Goal: Information Seeking & Learning: Learn about a topic

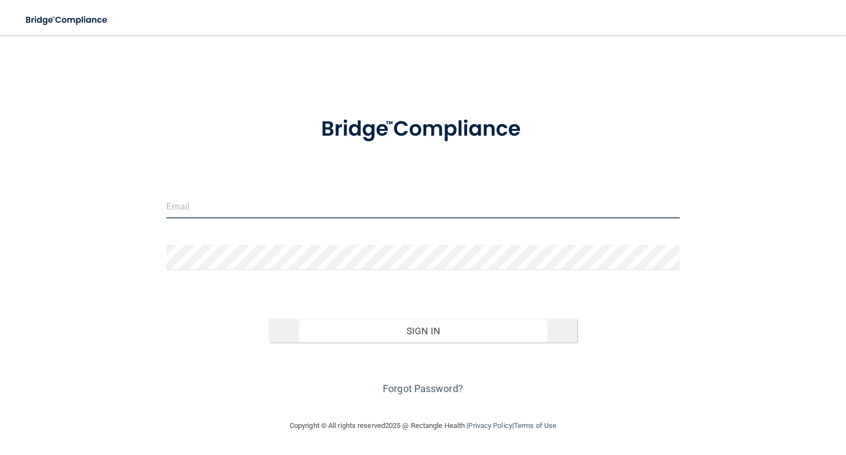
type input "[PERSON_NAME][EMAIL_ADDRESS][PERSON_NAME][DOMAIN_NAME]"
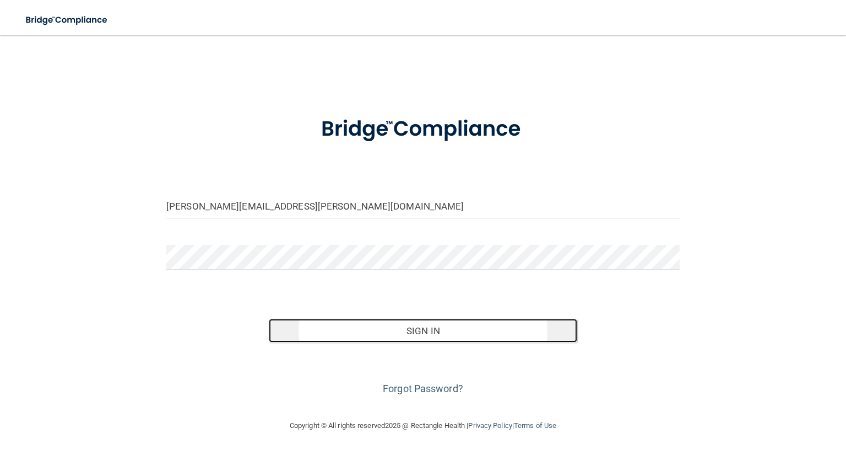
click at [392, 326] on button "Sign In" at bounding box center [423, 330] width 308 height 24
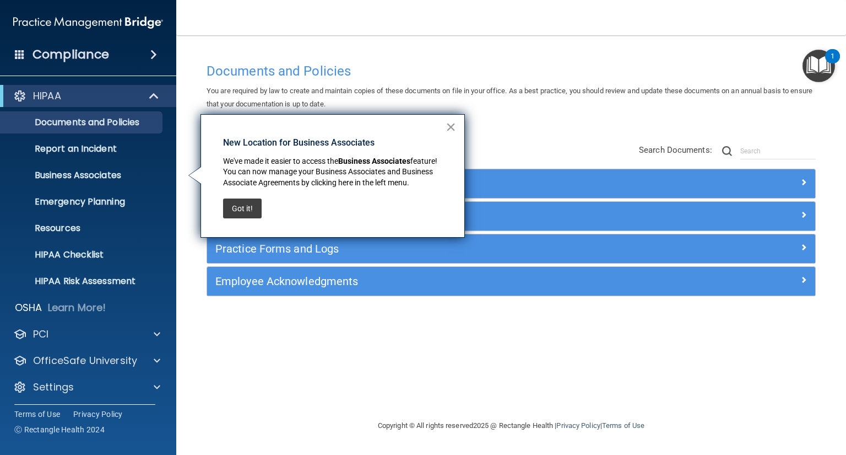
click at [452, 125] on button "×" at bounding box center [451, 127] width 10 height 18
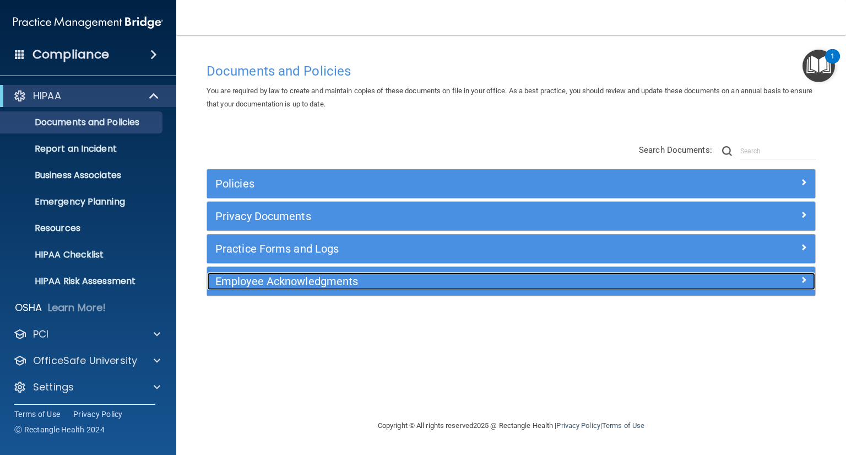
click at [802, 278] on span at bounding box center [804, 279] width 7 height 13
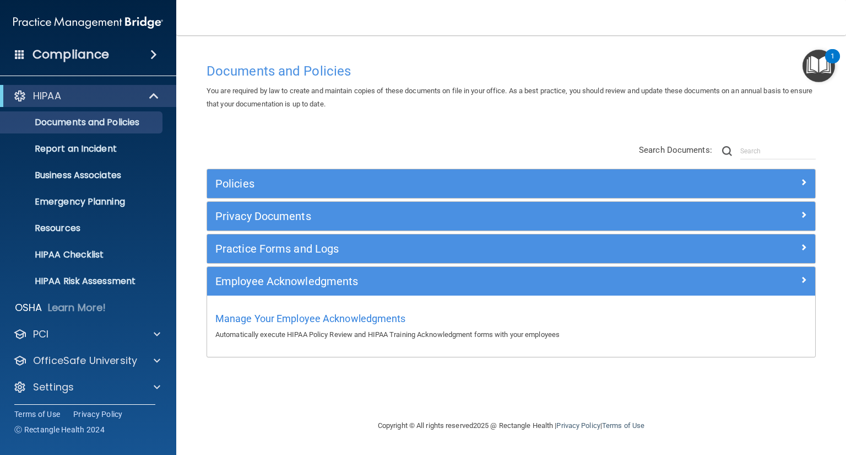
click at [154, 54] on span at bounding box center [153, 54] width 7 height 13
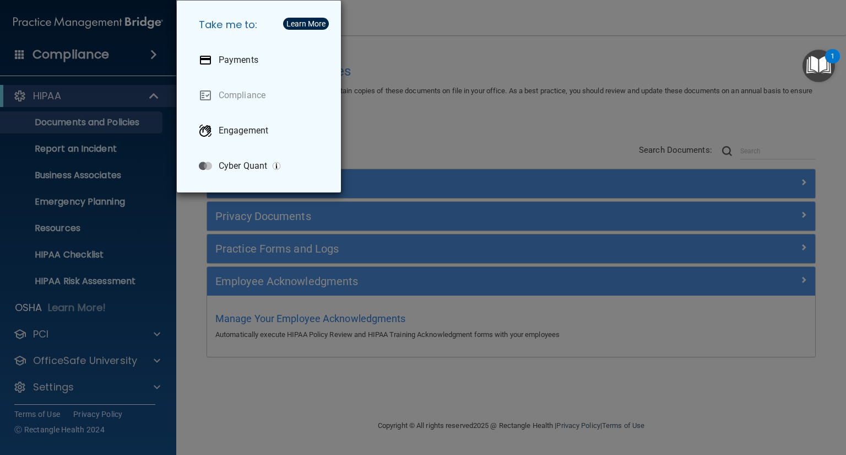
click at [154, 54] on div "Take me to: Payments Compliance Engagement Cyber Quant" at bounding box center [423, 227] width 846 height 455
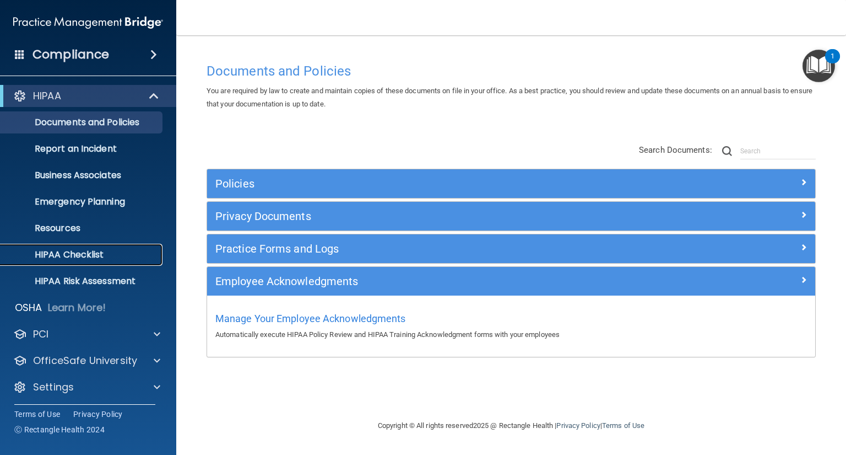
click at [82, 253] on p "HIPAA Checklist" at bounding box center [82, 254] width 150 height 11
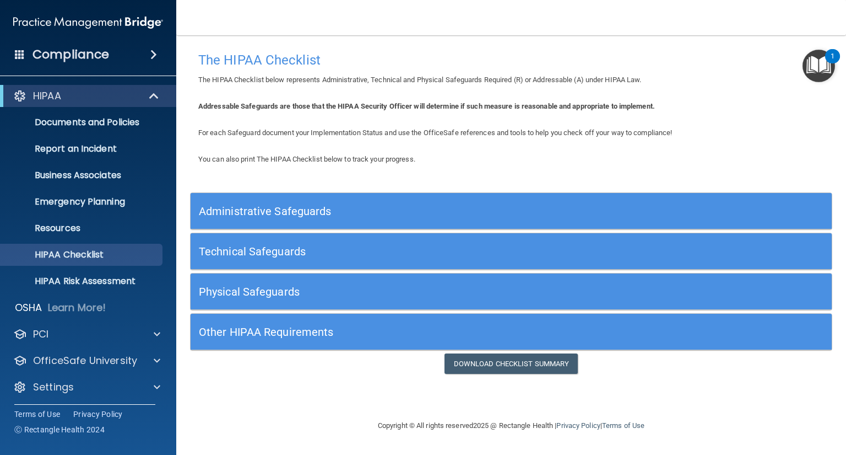
click at [277, 327] on h5 "Other HIPAA Requirements" at bounding box center [431, 332] width 464 height 12
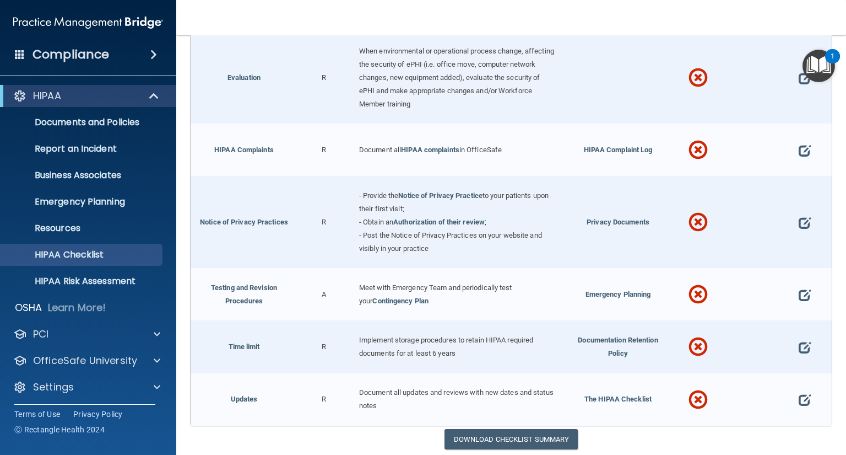
scroll to position [524, 0]
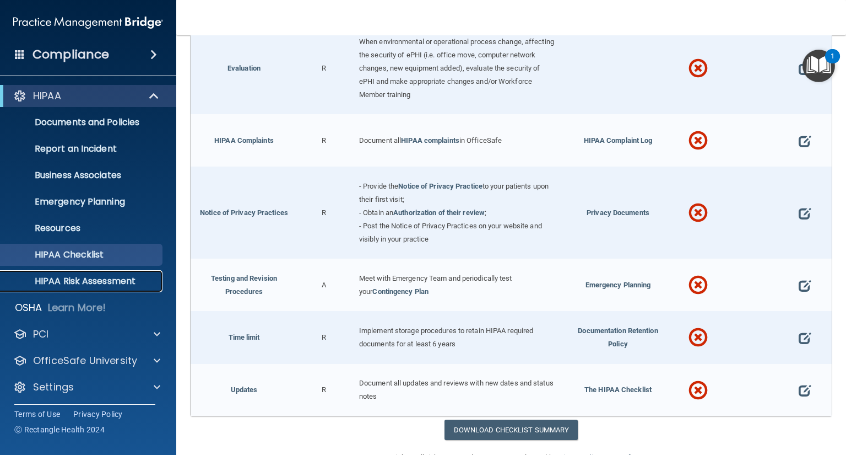
click at [112, 284] on p "HIPAA Risk Assessment" at bounding box center [82, 280] width 150 height 11
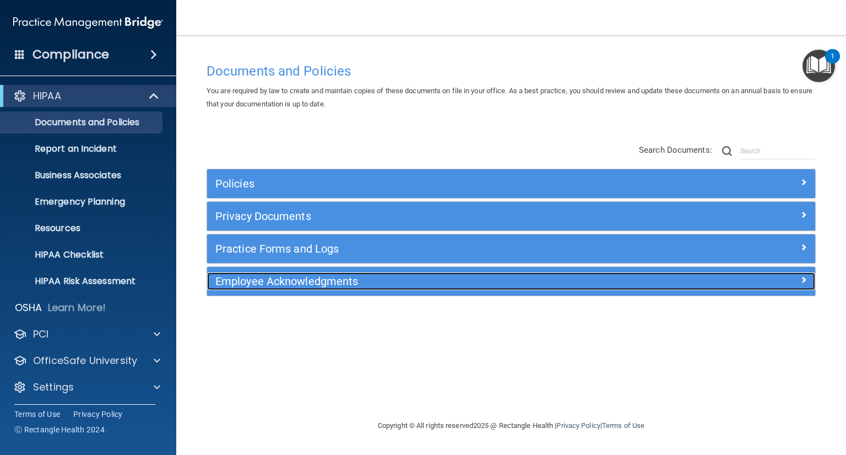
click at [804, 279] on span at bounding box center [804, 279] width 7 height 13
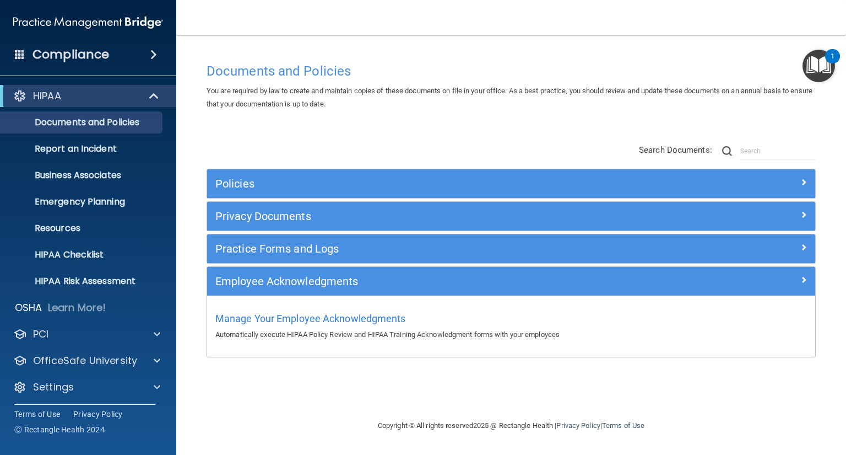
click at [826, 60] on div "1" at bounding box center [832, 56] width 15 height 14
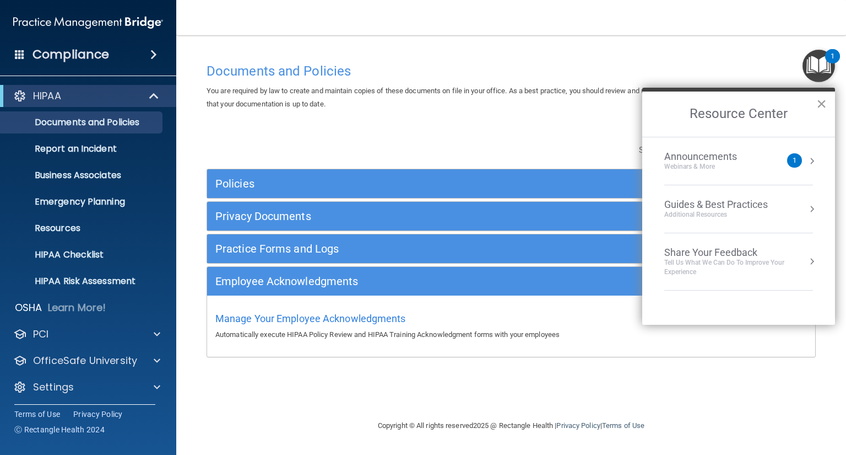
click at [824, 101] on button "×" at bounding box center [822, 104] width 10 height 18
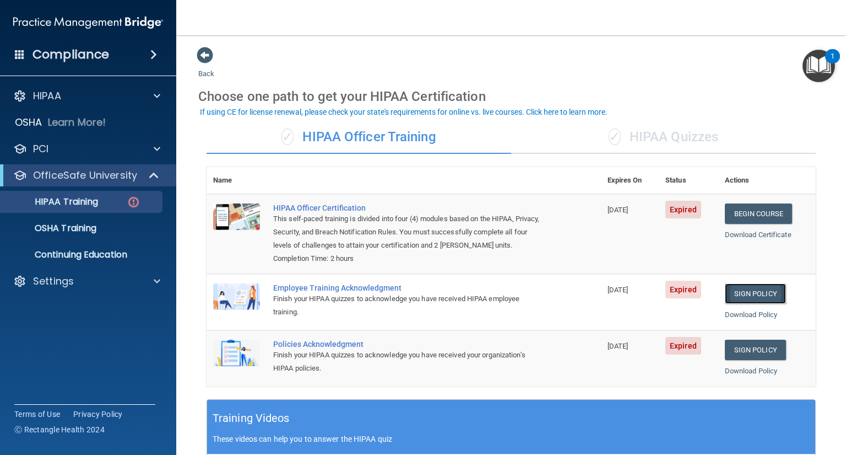
click at [727, 290] on link "Sign Policy" at bounding box center [755, 293] width 61 height 20
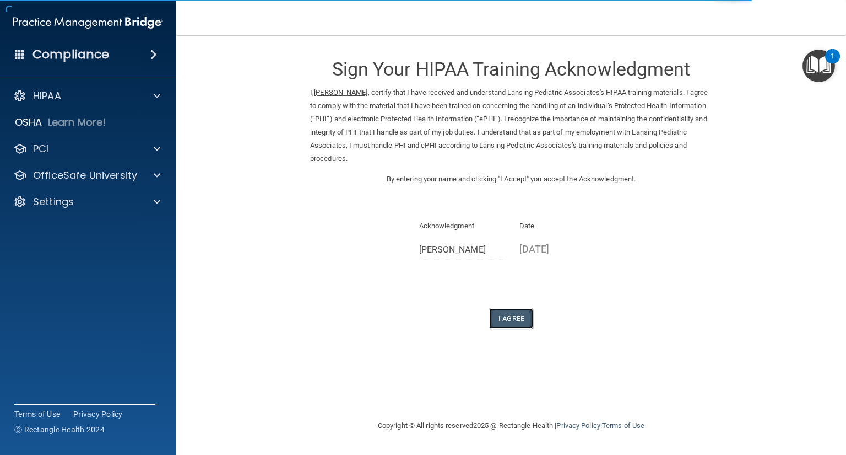
click at [517, 317] on button "I Agree" at bounding box center [511, 318] width 44 height 20
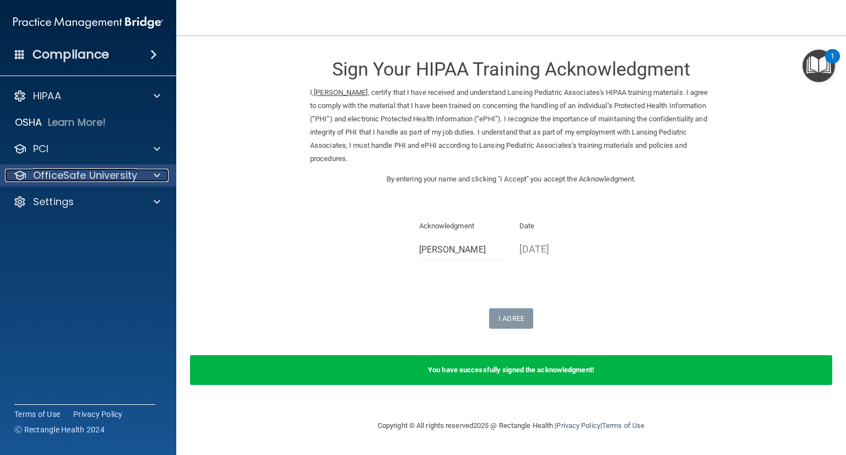
click at [117, 175] on p "OfficeSafe University" at bounding box center [85, 175] width 104 height 13
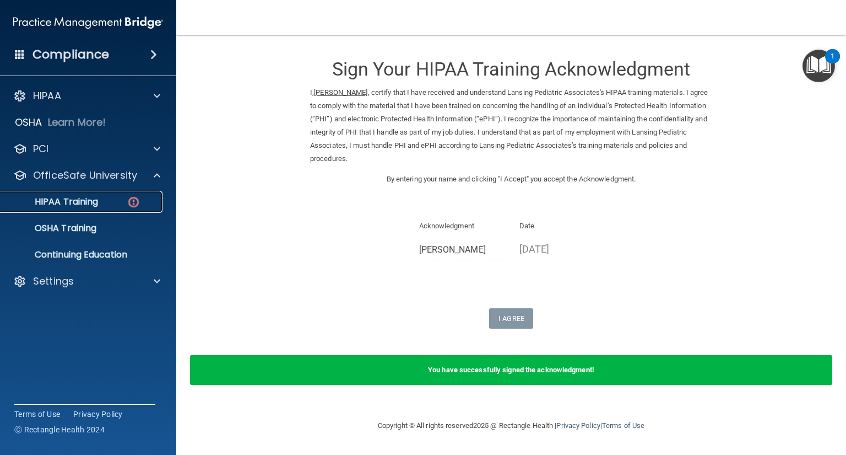
click at [95, 202] on p "HIPAA Training" at bounding box center [52, 201] width 91 height 11
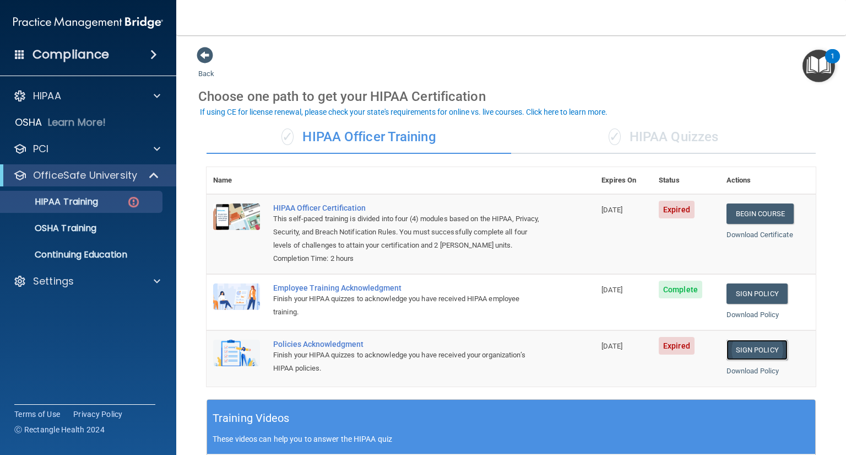
click at [746, 358] on link "Sign Policy" at bounding box center [757, 349] width 61 height 20
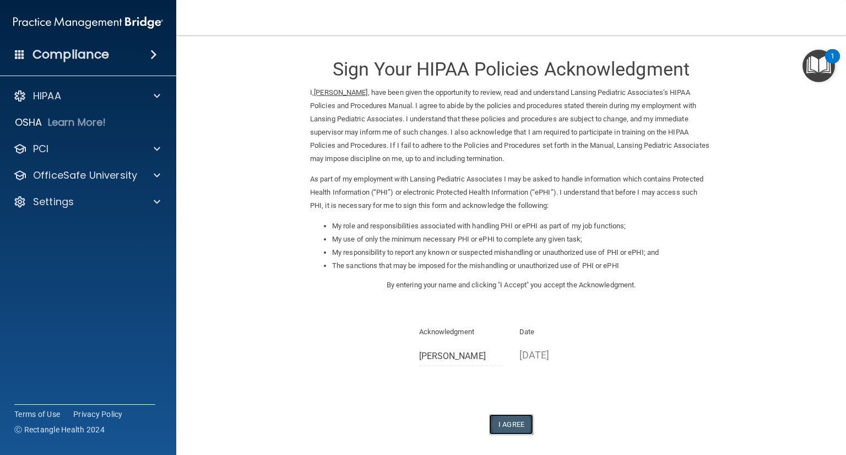
click at [504, 417] on button "I Agree" at bounding box center [511, 424] width 44 height 20
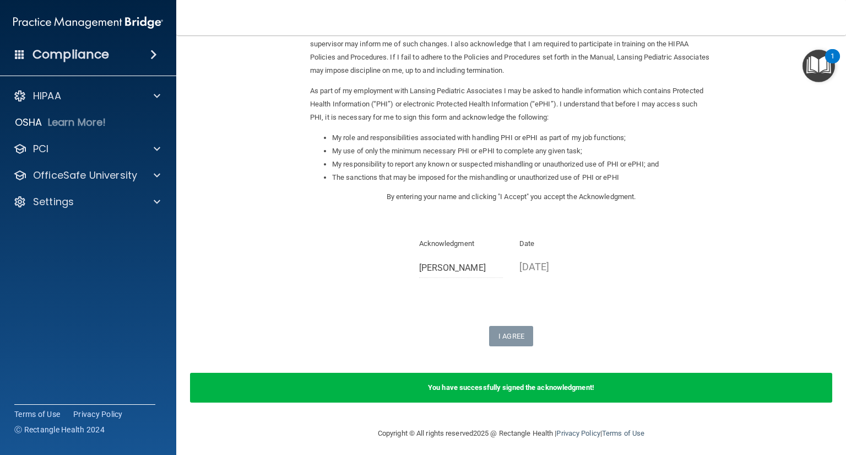
scroll to position [93, 0]
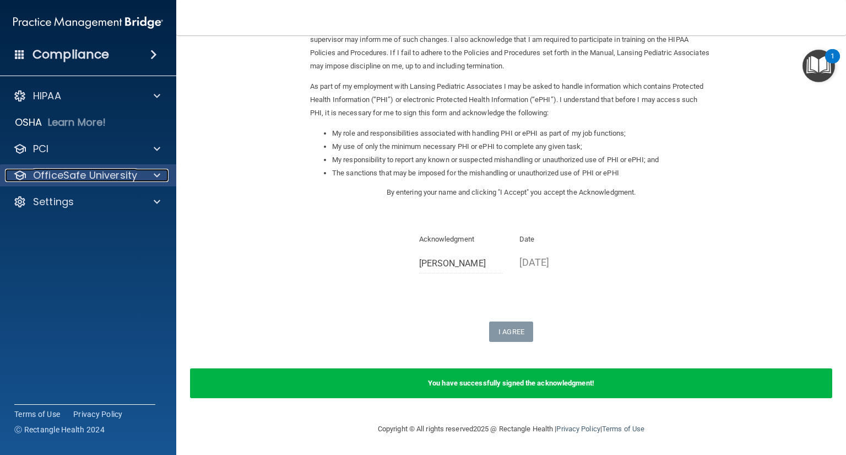
click at [97, 172] on p "OfficeSafe University" at bounding box center [85, 175] width 104 height 13
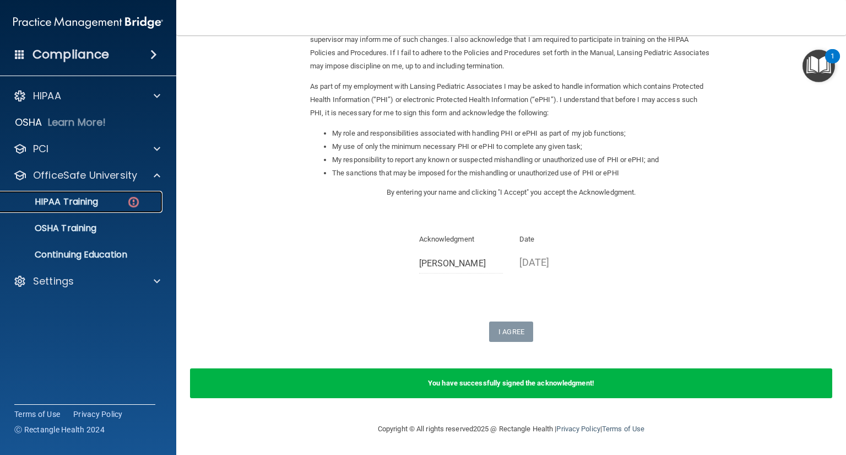
click at [82, 206] on p "HIPAA Training" at bounding box center [52, 201] width 91 height 11
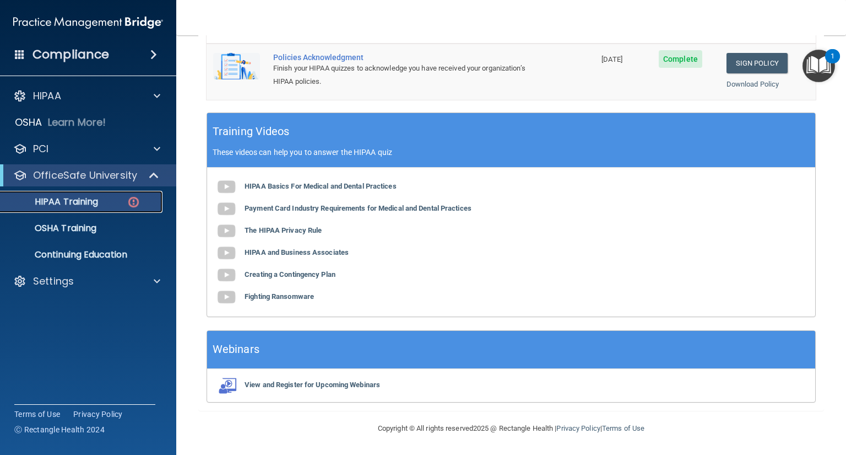
scroll to position [298, 0]
click at [226, 186] on img at bounding box center [226, 187] width 22 height 22
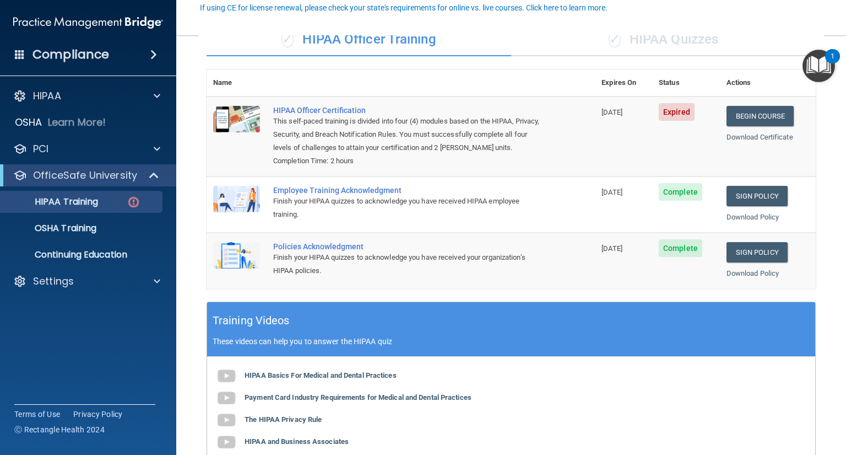
scroll to position [95, 0]
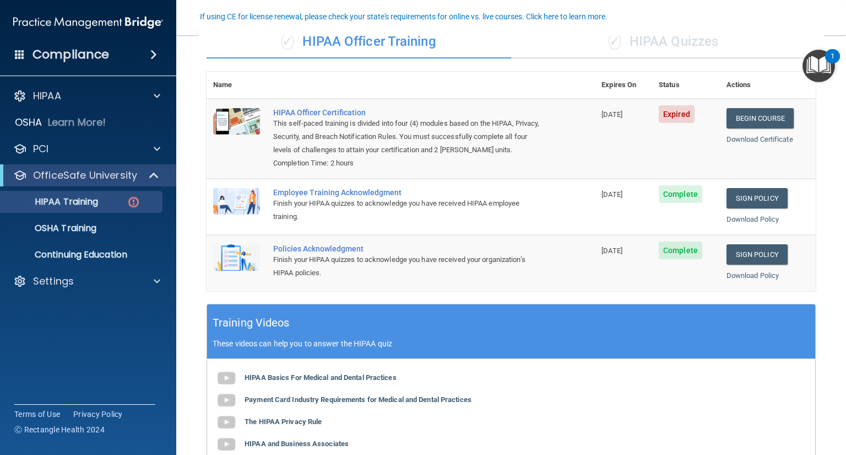
click at [695, 42] on div "✓ HIPAA Quizzes" at bounding box center [663, 41] width 305 height 33
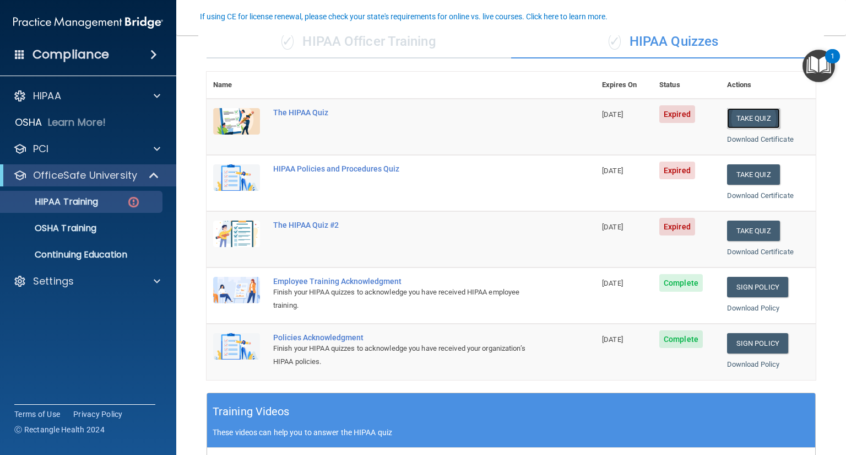
click at [750, 118] on button "Take Quiz" at bounding box center [753, 118] width 53 height 20
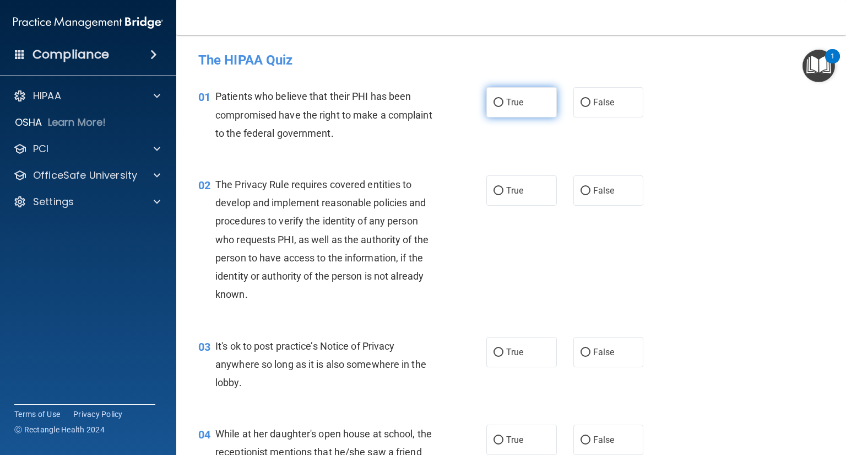
click at [494, 99] on input "True" at bounding box center [499, 103] width 10 height 8
radio input "true"
click at [495, 185] on label "True" at bounding box center [522, 190] width 71 height 30
click at [495, 187] on input "True" at bounding box center [499, 191] width 10 height 8
radio input "true"
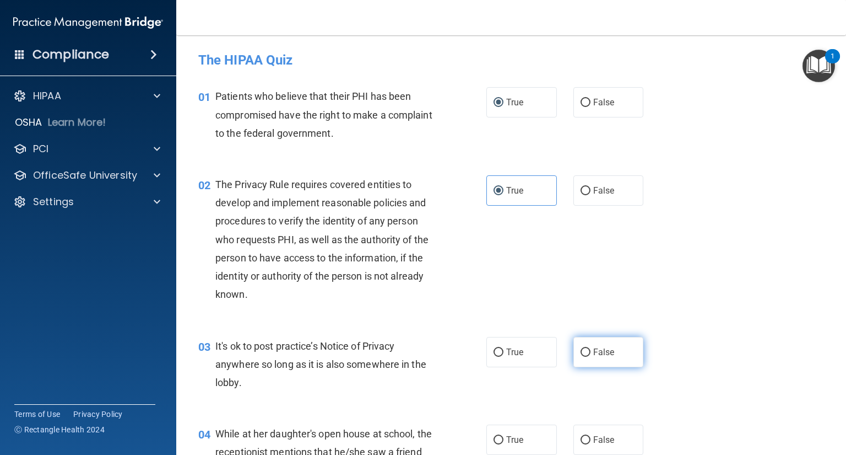
click at [581, 352] on input "False" at bounding box center [586, 352] width 10 height 8
radio input "true"
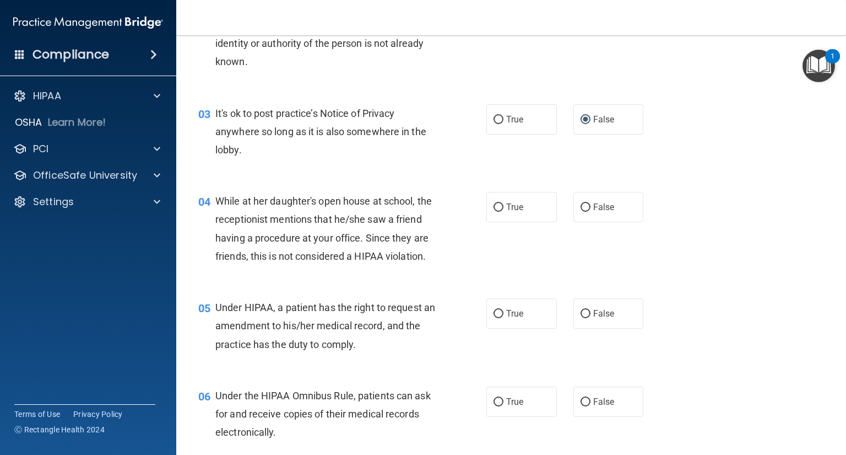
scroll to position [218, 0]
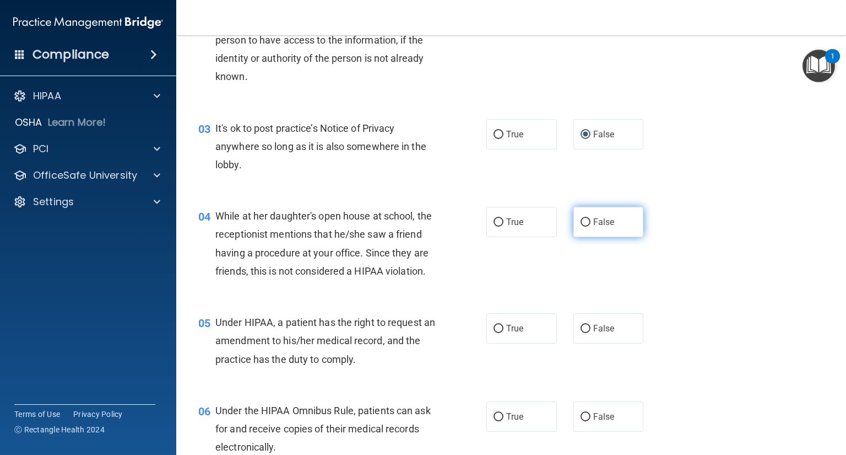
click at [581, 218] on input "False" at bounding box center [586, 222] width 10 height 8
radio input "true"
click at [581, 333] on input "False" at bounding box center [586, 329] width 10 height 8
radio input "true"
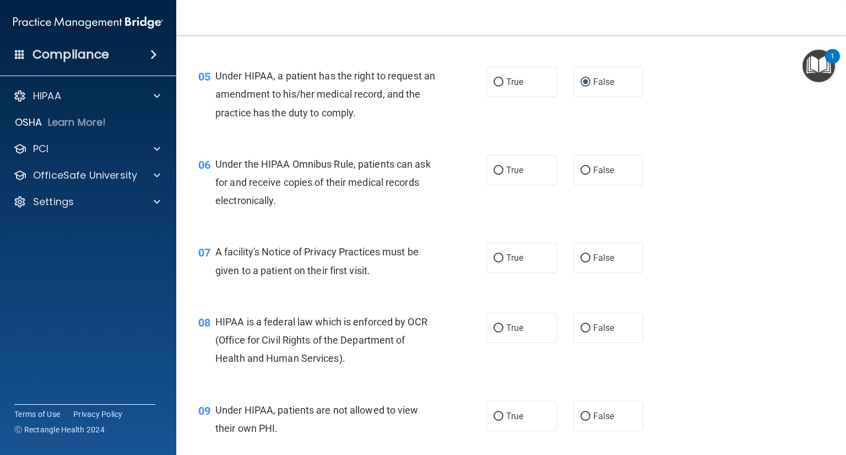
scroll to position [494, 0]
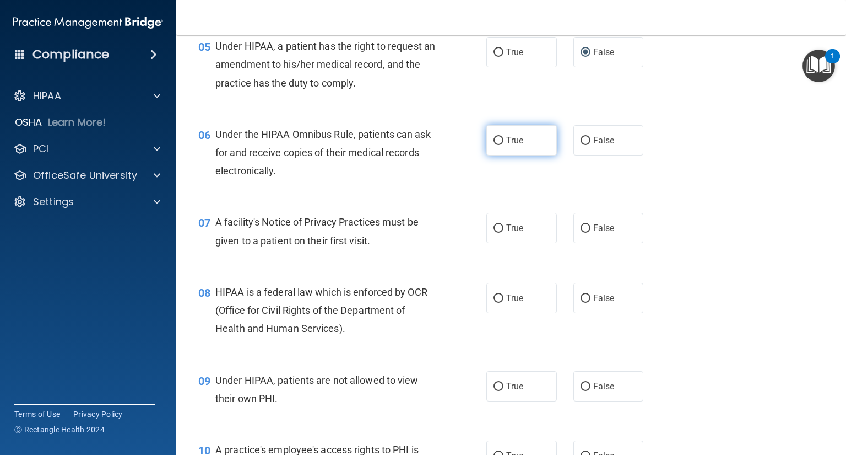
click at [494, 145] on input "True" at bounding box center [499, 141] width 10 height 8
radio input "true"
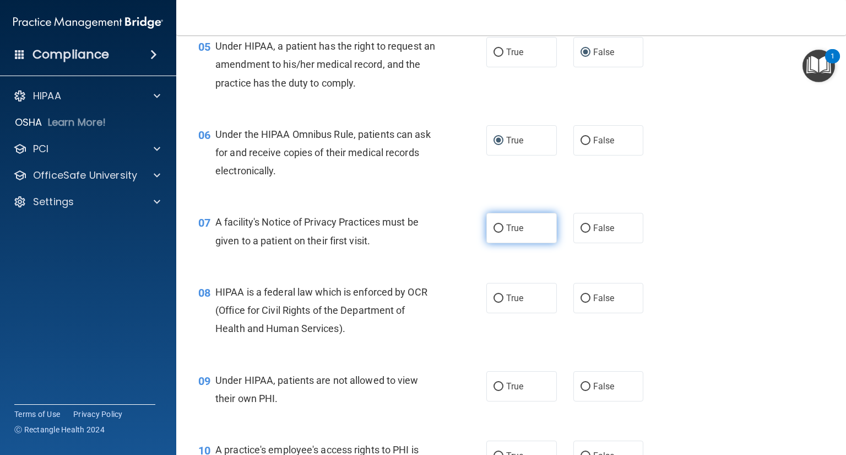
click at [488, 243] on label "True" at bounding box center [522, 228] width 71 height 30
click at [494, 233] on input "True" at bounding box center [499, 228] width 10 height 8
radio input "true"
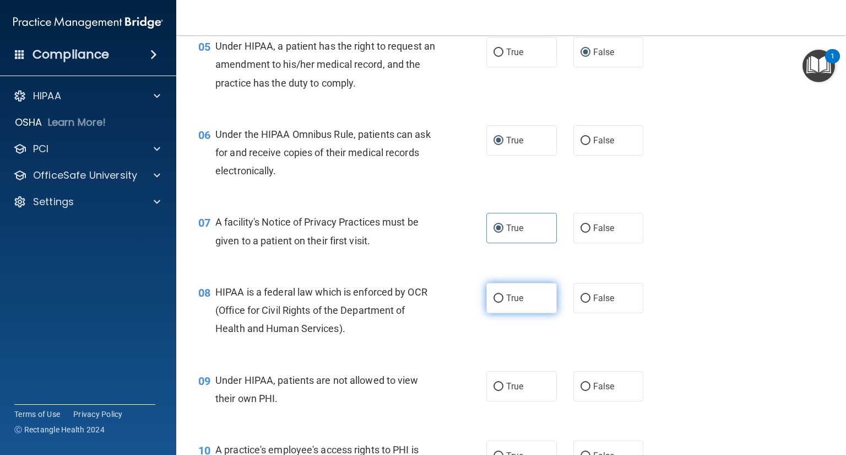
click at [494, 302] on input "True" at bounding box center [499, 298] width 10 height 8
radio input "true"
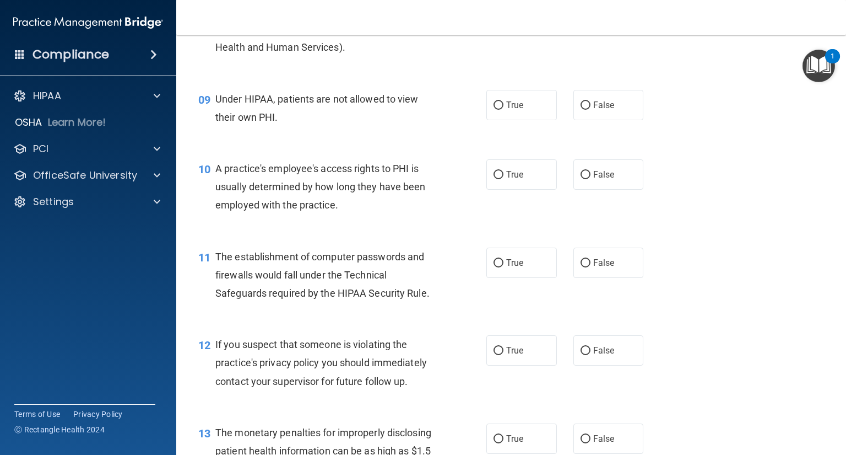
scroll to position [771, 0]
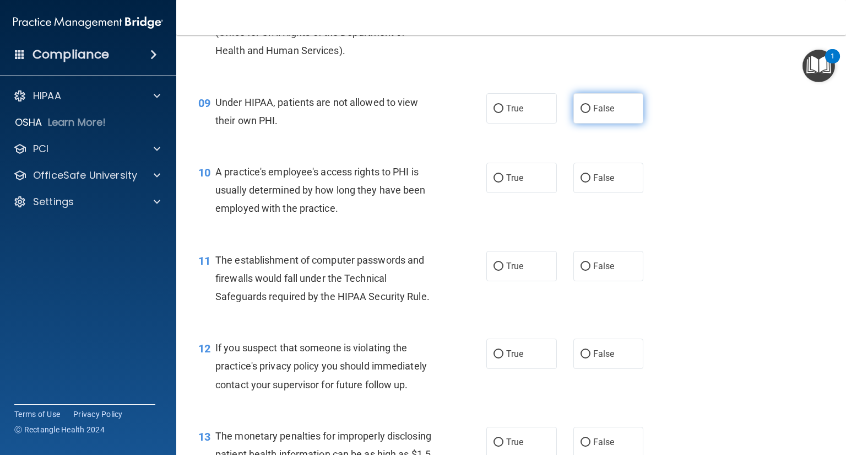
click at [581, 113] on input "False" at bounding box center [586, 109] width 10 height 8
radio input "true"
click at [581, 182] on input "False" at bounding box center [586, 178] width 10 height 8
radio input "true"
click at [494, 271] on input "True" at bounding box center [499, 266] width 10 height 8
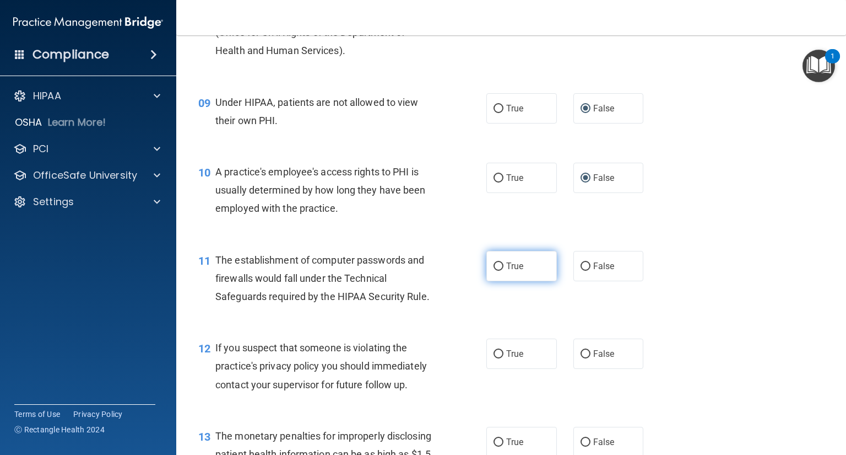
radio input "true"
click at [494, 358] on input "True" at bounding box center [499, 354] width 10 height 8
radio input "true"
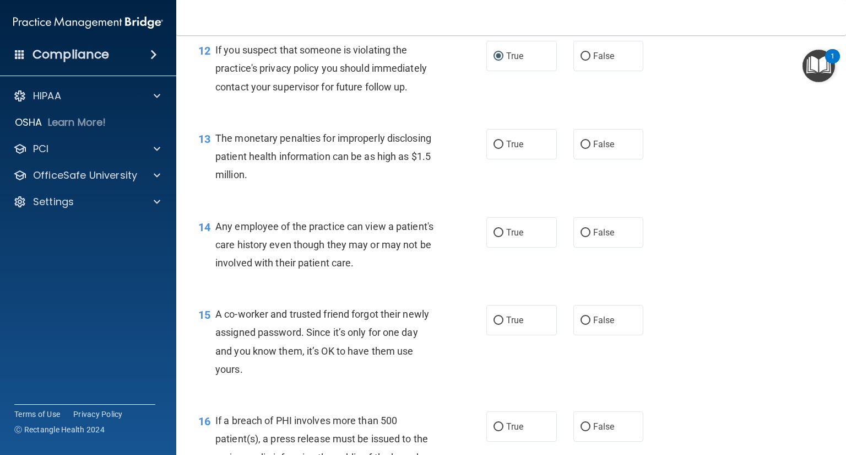
scroll to position [1076, 0]
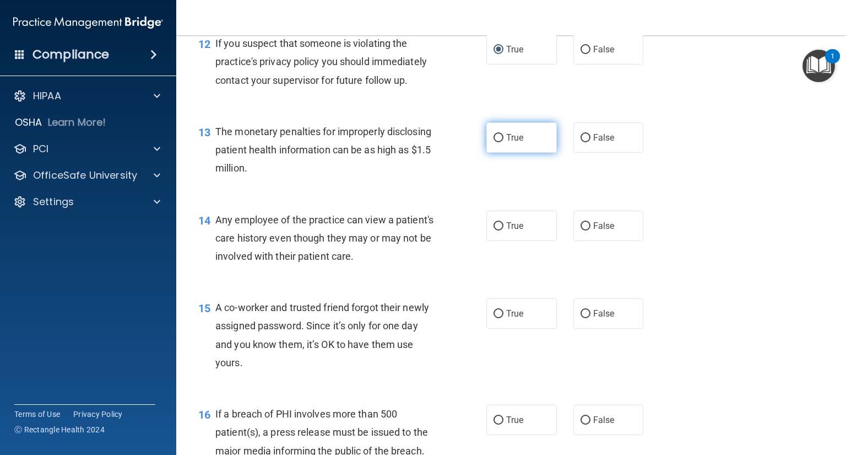
click at [495, 142] on input "True" at bounding box center [499, 138] width 10 height 8
radio input "true"
click at [581, 230] on input "False" at bounding box center [586, 226] width 10 height 8
radio input "true"
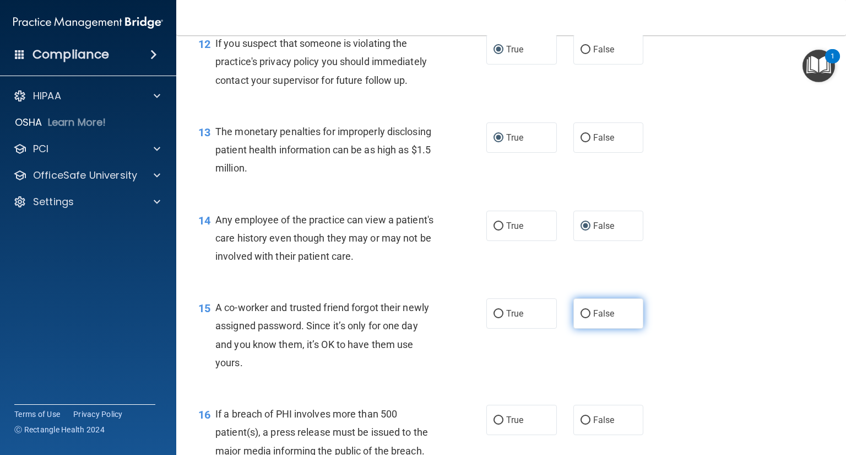
click at [584, 318] on input "False" at bounding box center [586, 314] width 10 height 8
radio input "true"
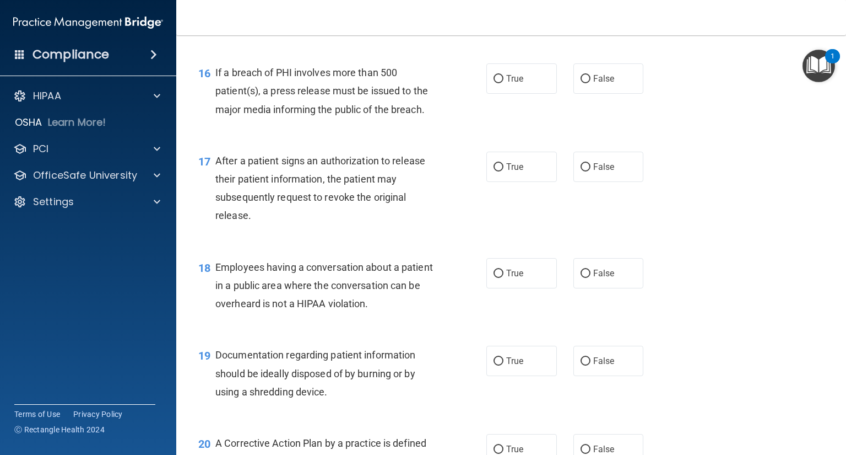
scroll to position [1415, 0]
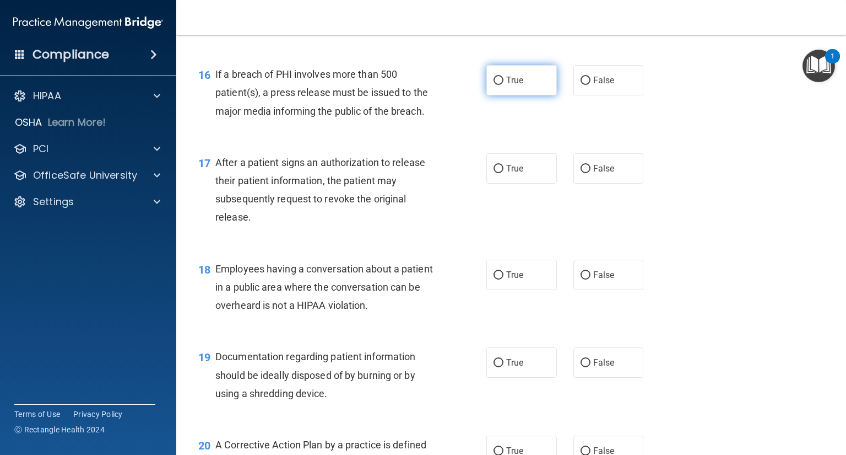
click at [494, 85] on input "True" at bounding box center [499, 81] width 10 height 8
radio input "true"
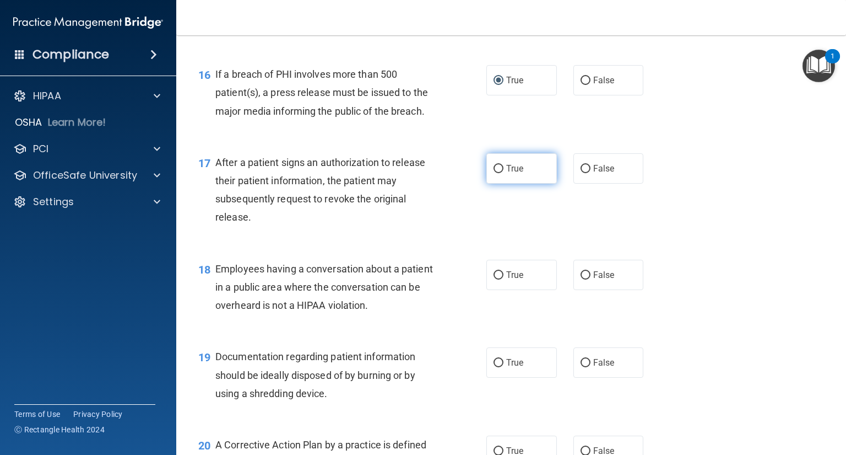
click at [495, 173] on input "True" at bounding box center [499, 169] width 10 height 8
radio input "true"
click at [581, 279] on input "False" at bounding box center [586, 275] width 10 height 8
radio input "true"
click at [581, 279] on input "False" at bounding box center [586, 275] width 10 height 8
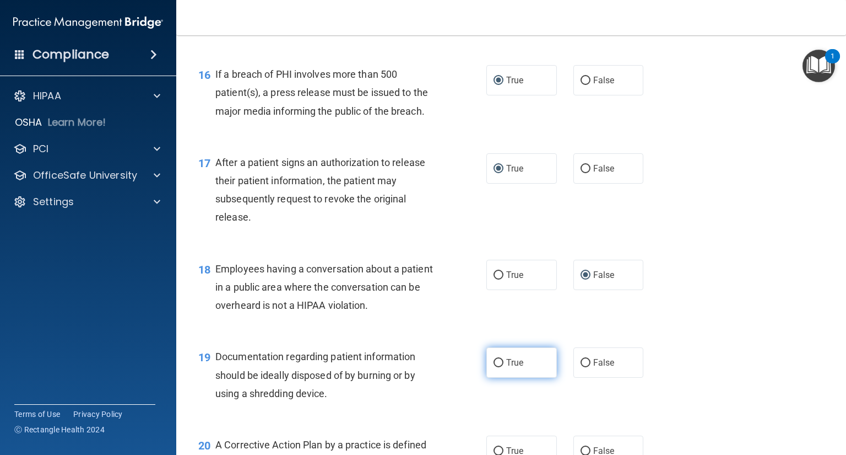
click at [497, 367] on input "True" at bounding box center [499, 363] width 10 height 8
radio input "true"
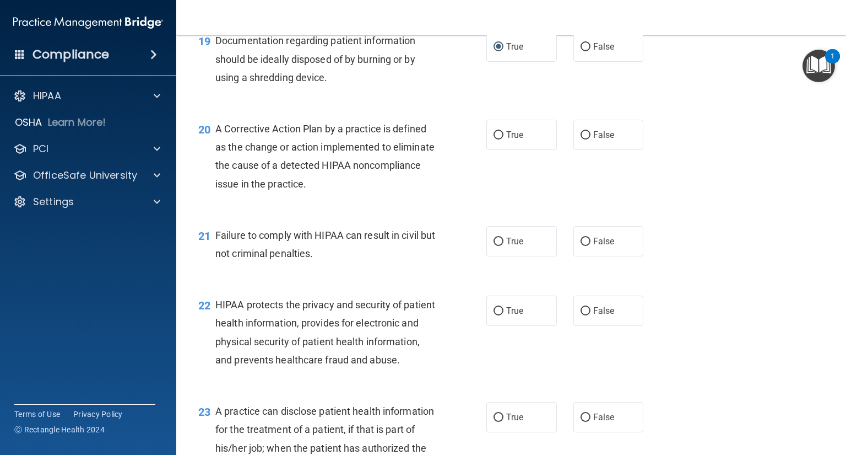
scroll to position [1727, 0]
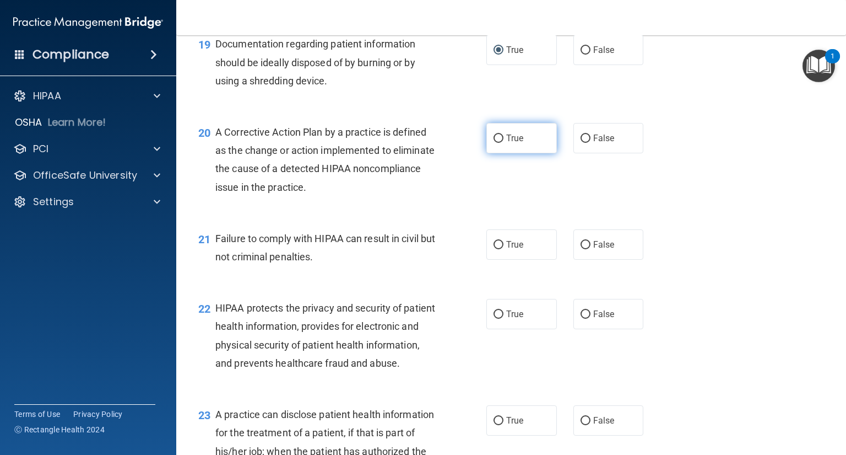
click at [494, 143] on input "True" at bounding box center [499, 138] width 10 height 8
radio input "true"
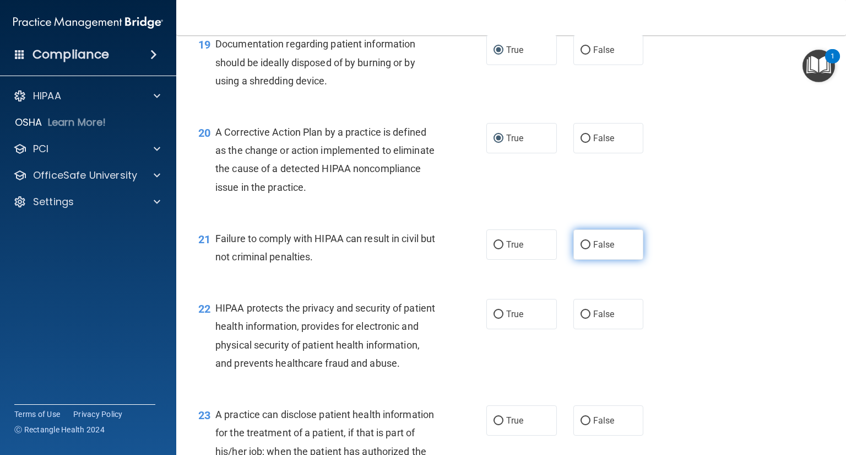
click at [583, 249] on input "False" at bounding box center [586, 245] width 10 height 8
radio input "true"
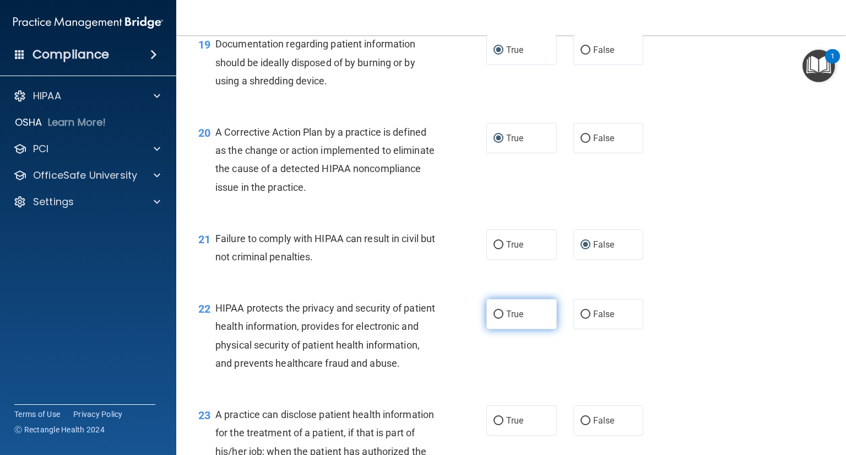
click at [494, 318] on input "True" at bounding box center [499, 314] width 10 height 8
radio input "true"
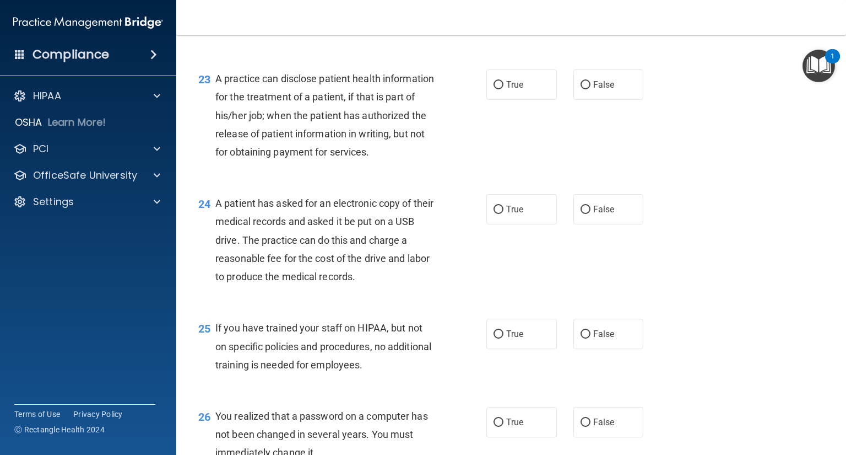
scroll to position [2061, 0]
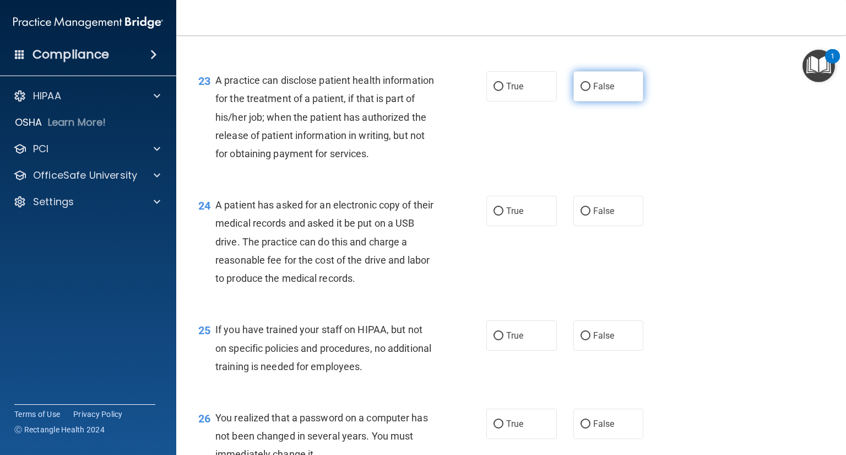
click at [582, 91] on input "False" at bounding box center [586, 87] width 10 height 8
radio input "true"
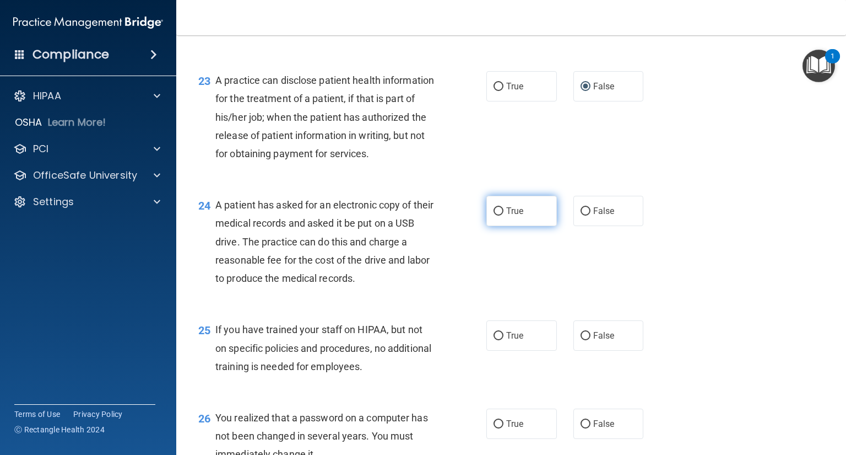
click at [494, 215] on input "True" at bounding box center [499, 211] width 10 height 8
radio input "true"
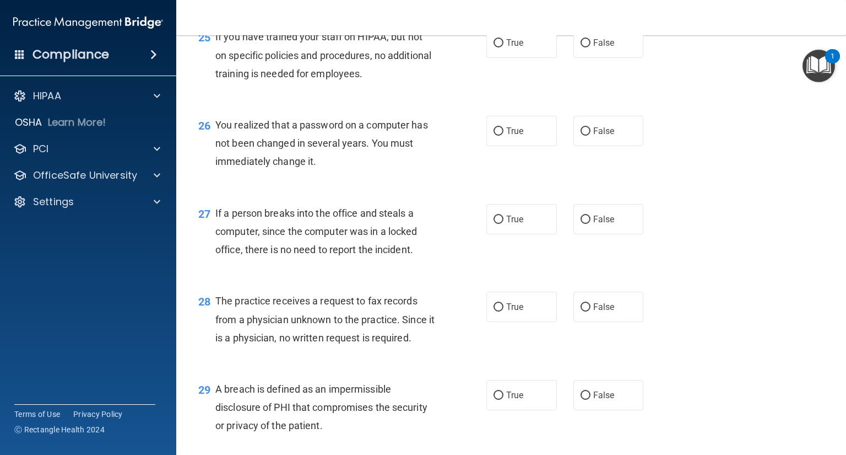
scroll to position [2349, 0]
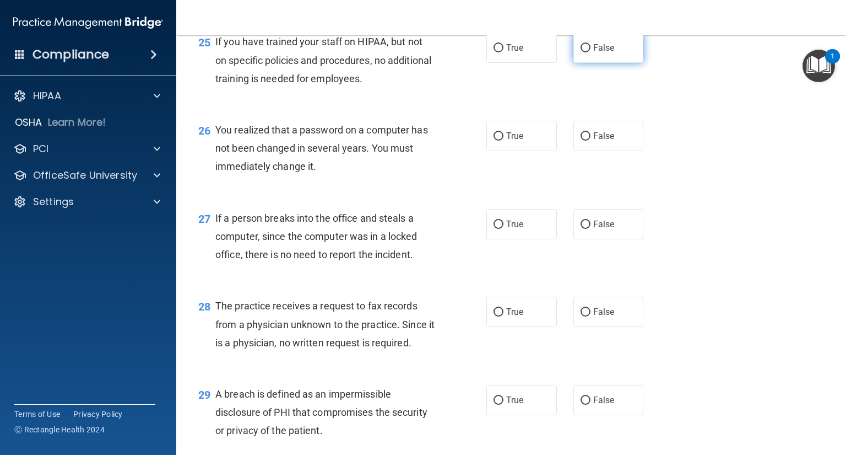
click at [581, 52] on input "False" at bounding box center [586, 48] width 10 height 8
radio input "true"
click at [494, 140] on input "True" at bounding box center [499, 136] width 10 height 8
radio input "true"
click at [581, 229] on input "False" at bounding box center [586, 224] width 10 height 8
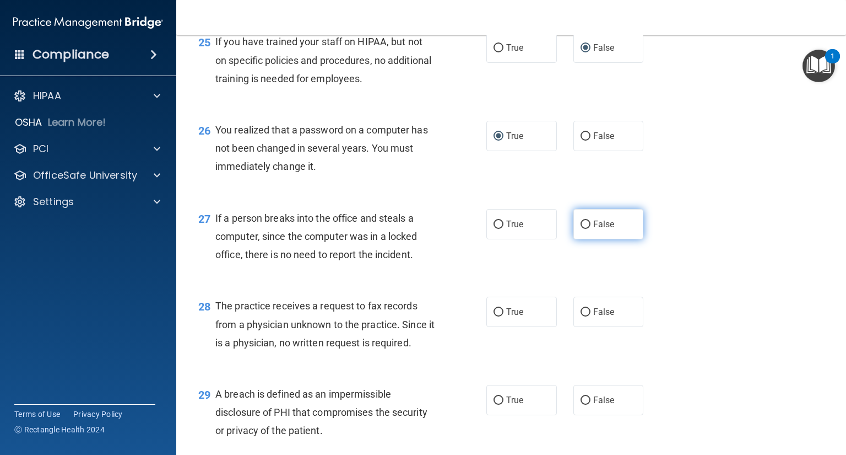
radio input "true"
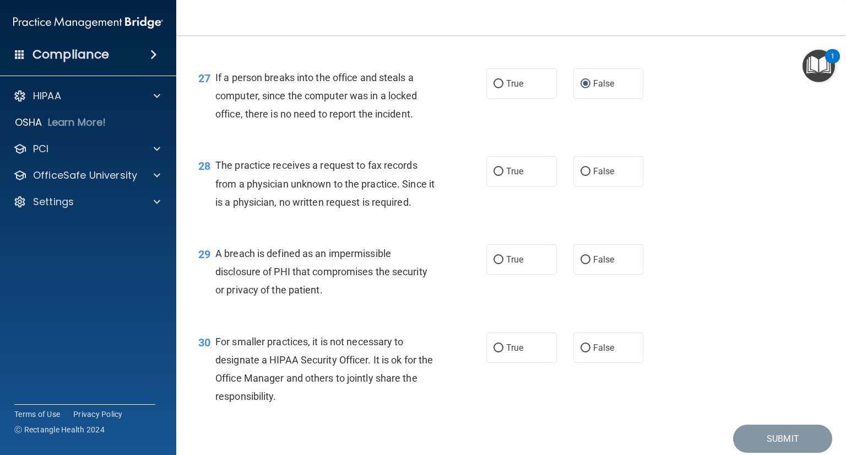
scroll to position [2486, 0]
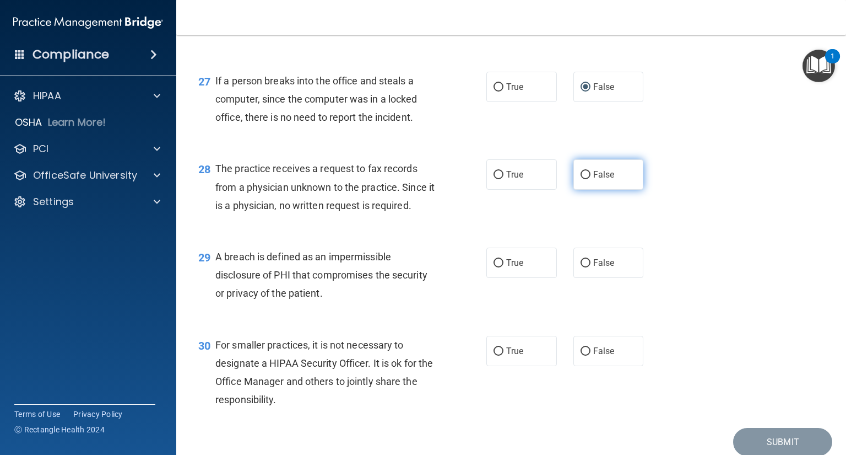
click at [581, 179] on input "False" at bounding box center [586, 175] width 10 height 8
radio input "true"
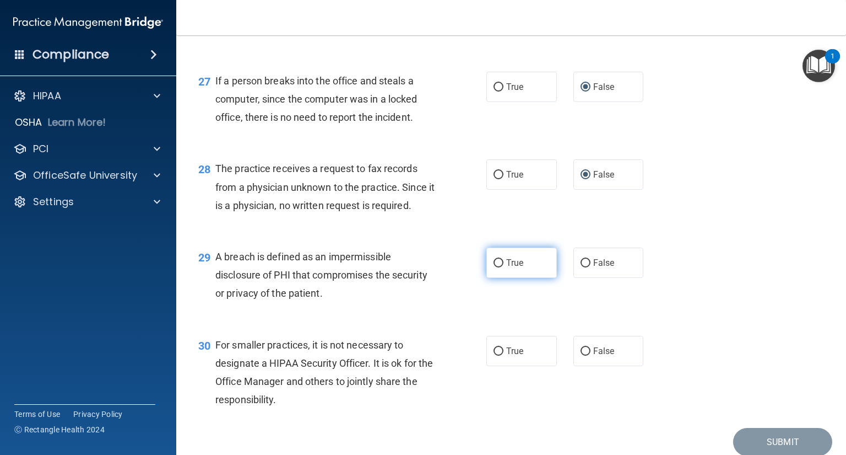
click at [494, 267] on input "True" at bounding box center [499, 263] width 10 height 8
radio input "true"
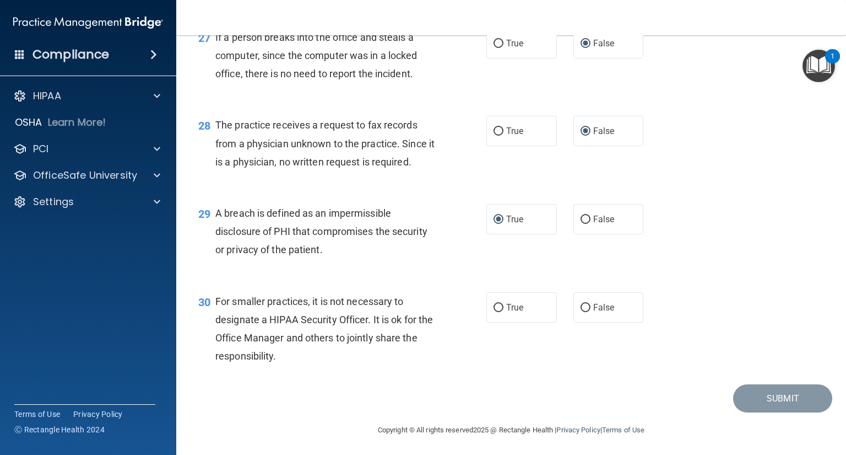
scroll to position [2586, 0]
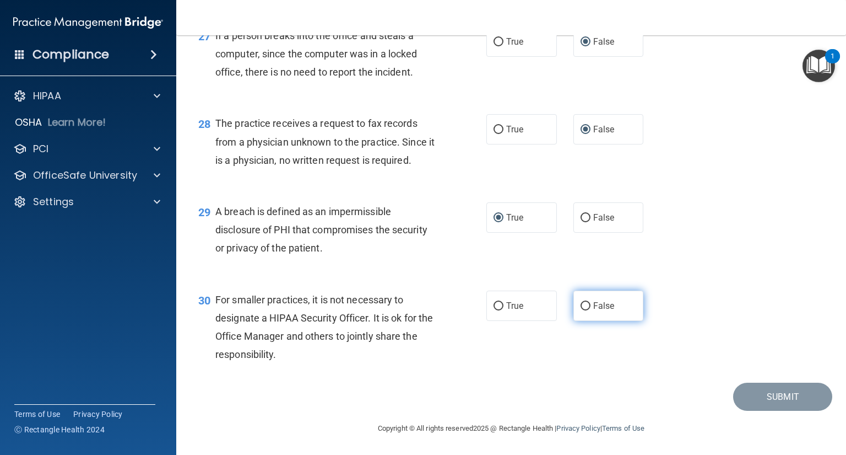
click at [581, 307] on input "False" at bounding box center [586, 306] width 10 height 8
radio input "true"
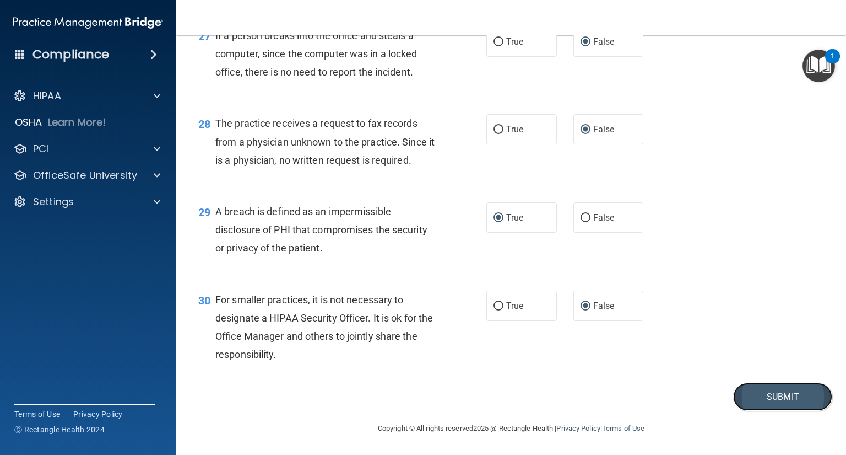
click at [777, 399] on button "Submit" at bounding box center [782, 396] width 99 height 28
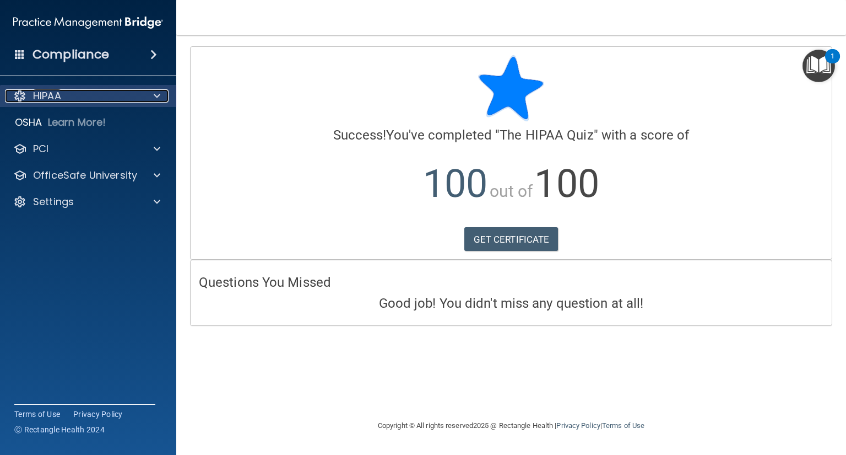
click at [157, 98] on span at bounding box center [157, 95] width 7 height 13
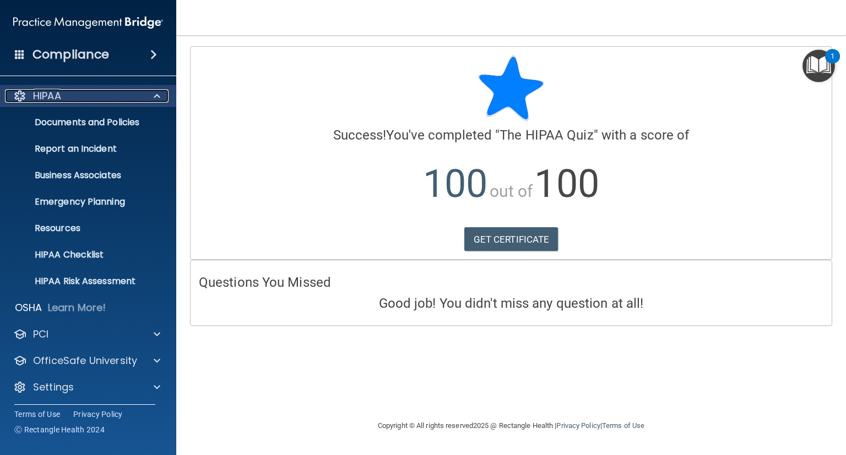
click at [157, 100] on span at bounding box center [157, 95] width 7 height 13
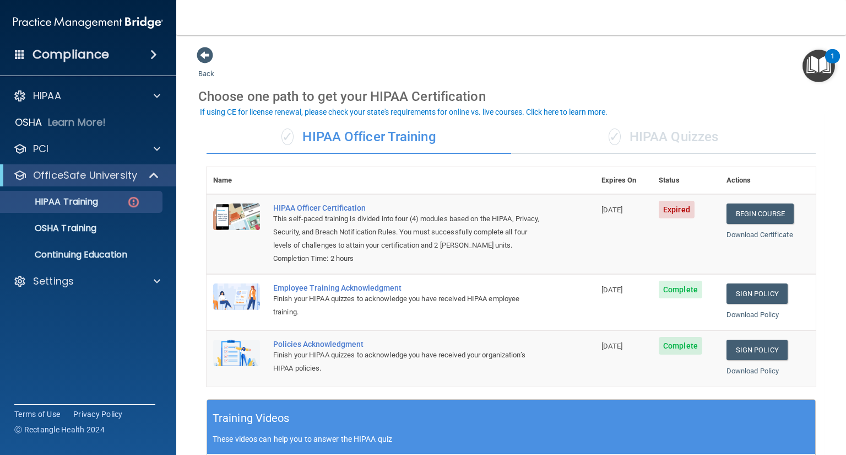
click at [666, 131] on div "✓ HIPAA Quizzes" at bounding box center [663, 137] width 305 height 33
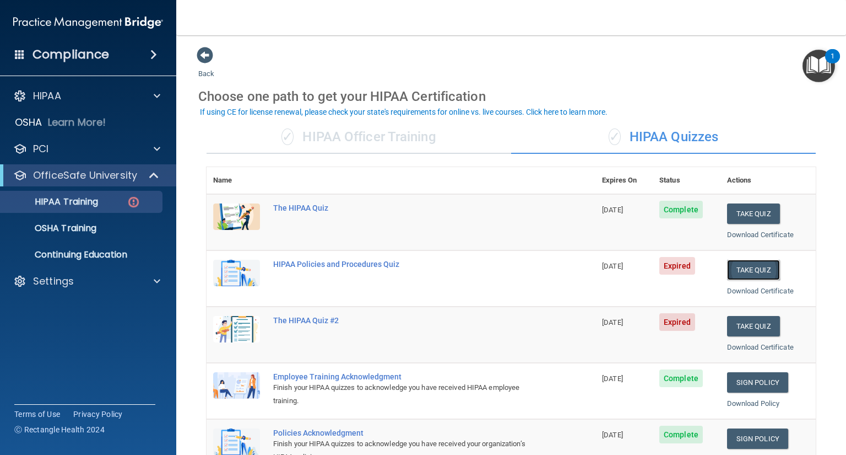
click at [743, 267] on button "Take Quiz" at bounding box center [753, 270] width 53 height 20
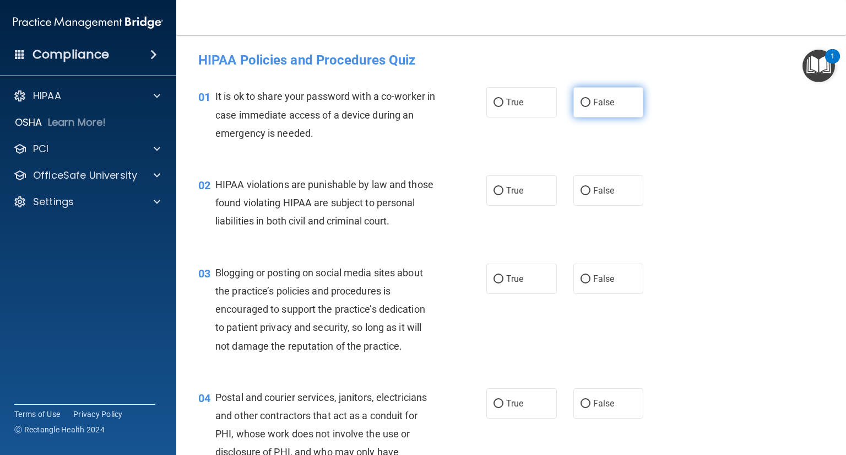
click at [581, 99] on input "False" at bounding box center [586, 103] width 10 height 8
radio input "true"
click at [491, 186] on label "True" at bounding box center [522, 190] width 71 height 30
click at [494, 187] on input "True" at bounding box center [499, 191] width 10 height 8
radio input "true"
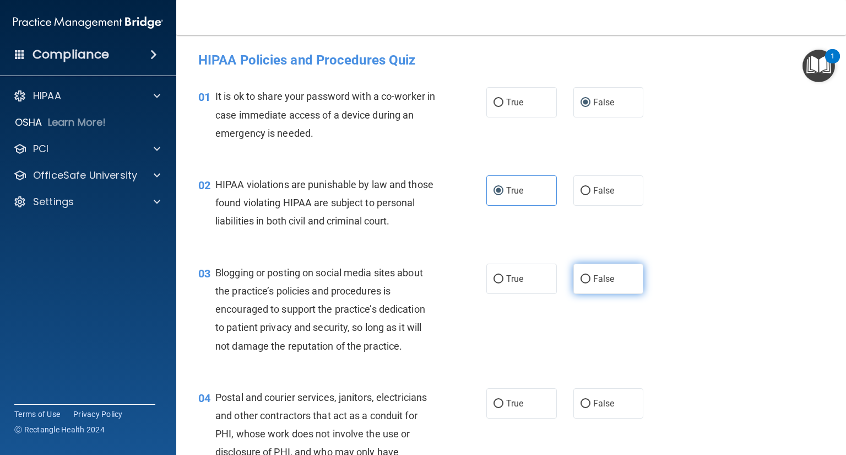
click at [581, 283] on input "False" at bounding box center [586, 279] width 10 height 8
radio input "true"
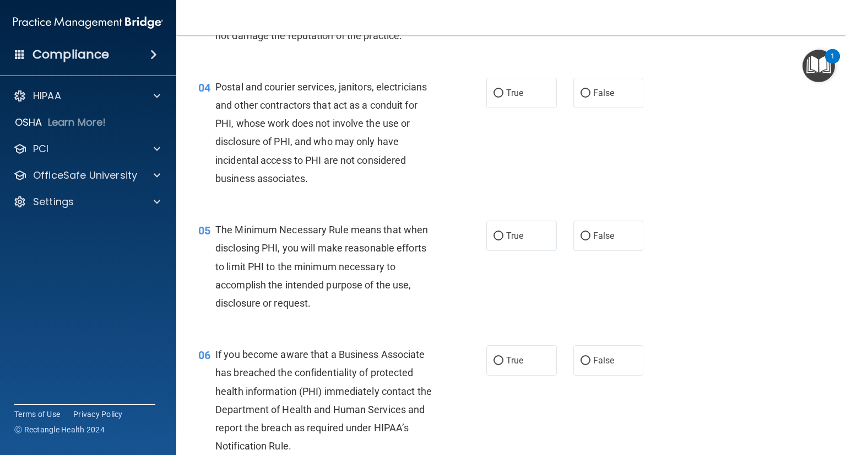
scroll to position [305, 0]
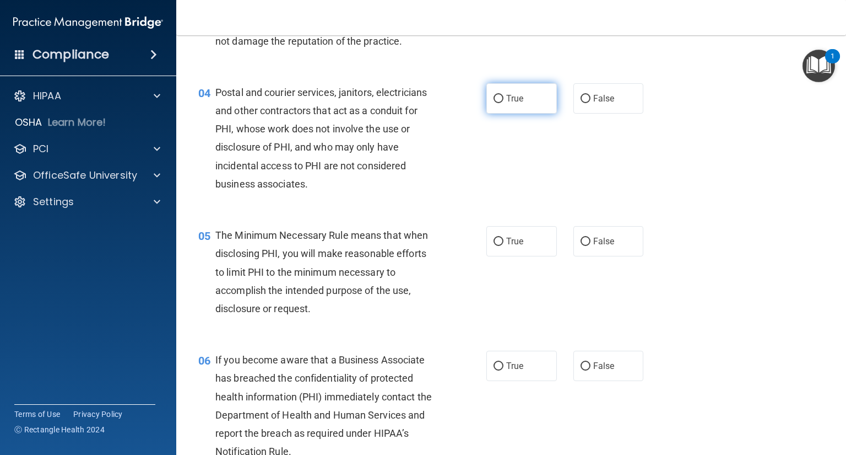
click at [496, 111] on label "True" at bounding box center [522, 98] width 71 height 30
click at [496, 103] on input "True" at bounding box center [499, 99] width 10 height 8
radio input "true"
click at [494, 246] on input "True" at bounding box center [499, 241] width 10 height 8
radio input "true"
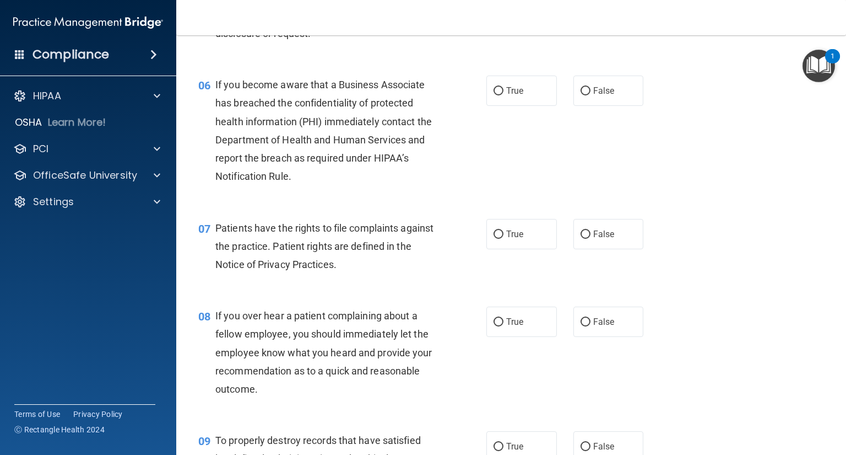
scroll to position [572, 0]
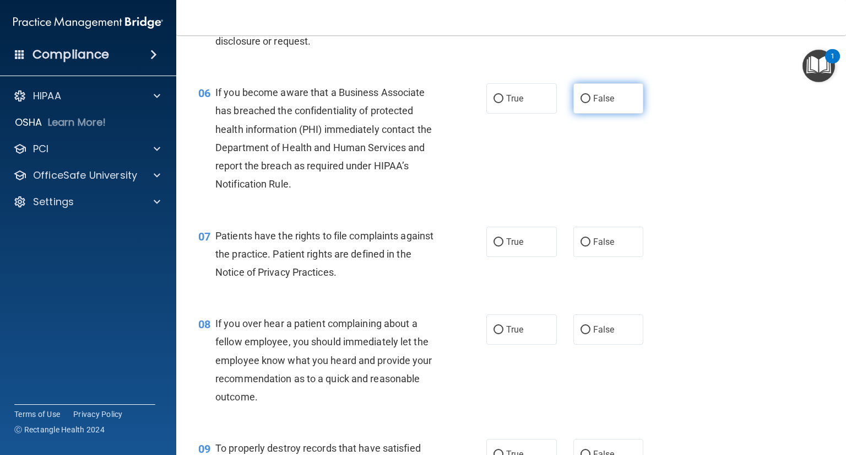
click at [581, 103] on input "False" at bounding box center [586, 99] width 10 height 8
radio input "true"
click at [581, 246] on input "False" at bounding box center [586, 242] width 10 height 8
radio input "true"
click at [581, 334] on input "False" at bounding box center [586, 330] width 10 height 8
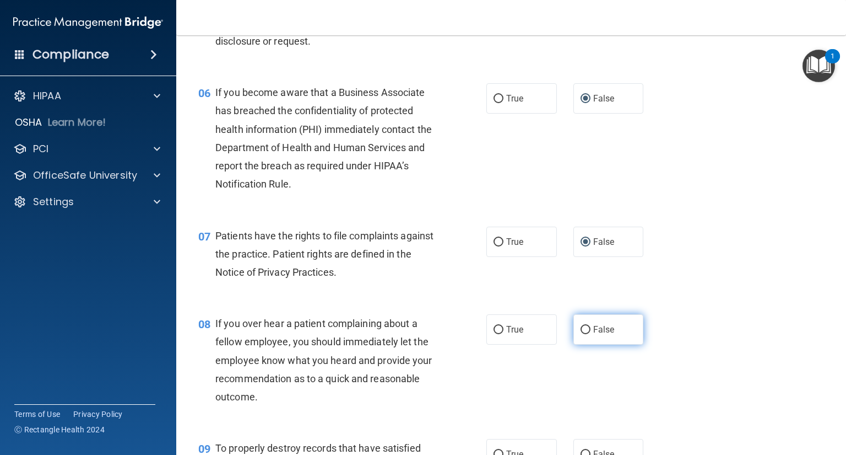
radio input "true"
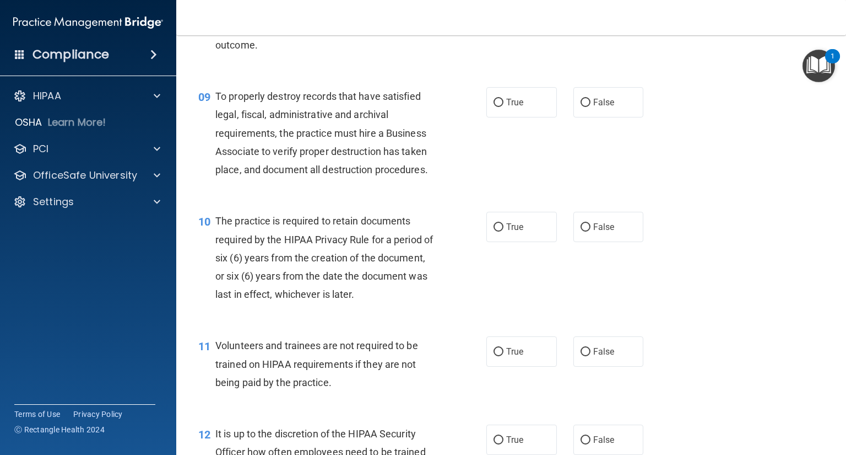
scroll to position [926, 0]
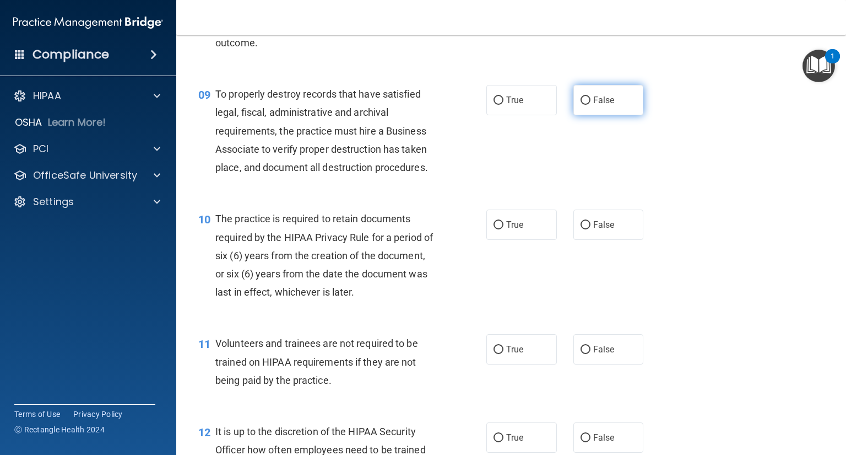
click at [581, 105] on input "False" at bounding box center [586, 100] width 10 height 8
radio input "true"
click at [495, 229] on input "True" at bounding box center [499, 225] width 10 height 8
radio input "true"
click at [444, 306] on div "10 The practice is required to retain documents required by the HIPAA Privacy R…" at bounding box center [342, 257] width 321 height 97
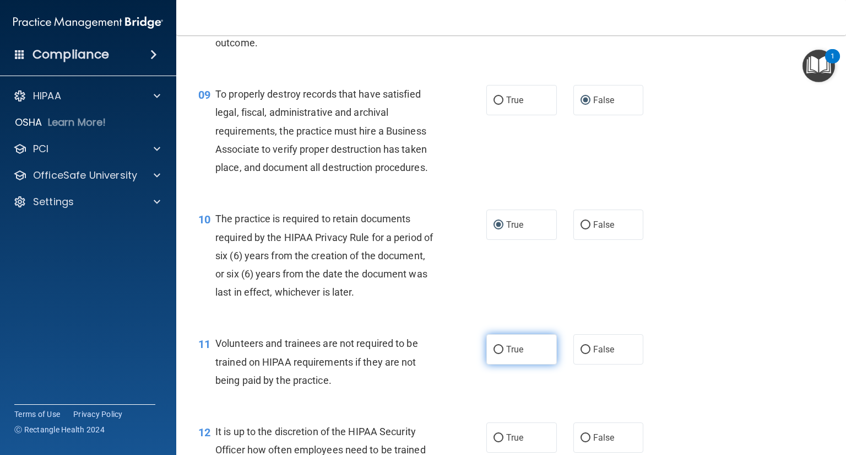
click at [494, 354] on input "True" at bounding box center [499, 349] width 10 height 8
radio input "true"
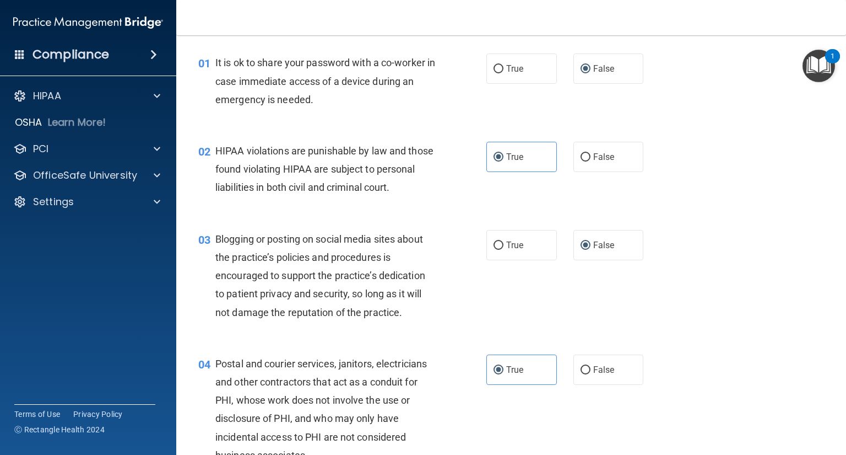
scroll to position [0, 0]
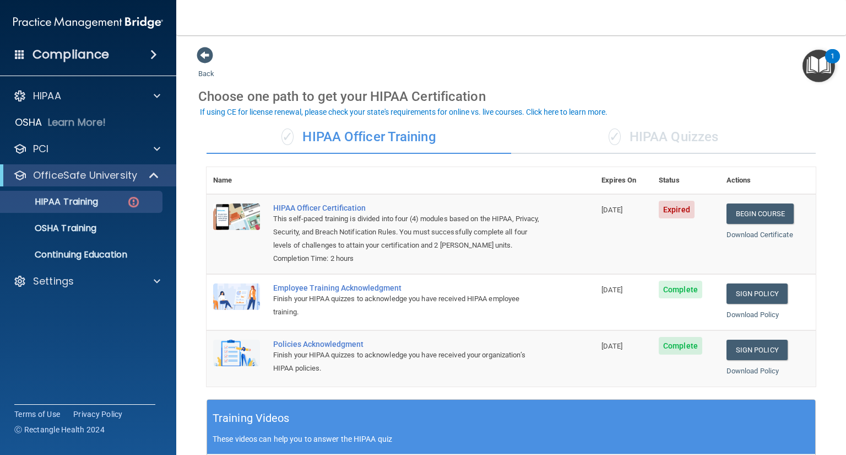
click at [644, 142] on div "✓ HIPAA Quizzes" at bounding box center [663, 137] width 305 height 33
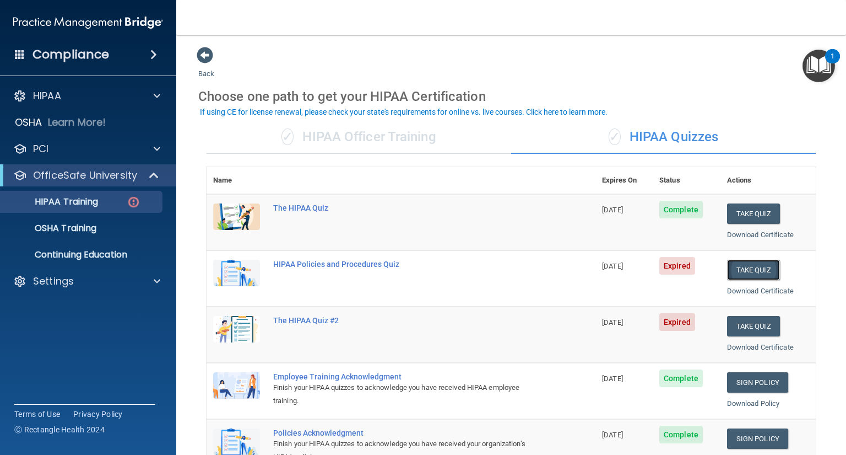
click at [744, 266] on button "Take Quiz" at bounding box center [753, 270] width 53 height 20
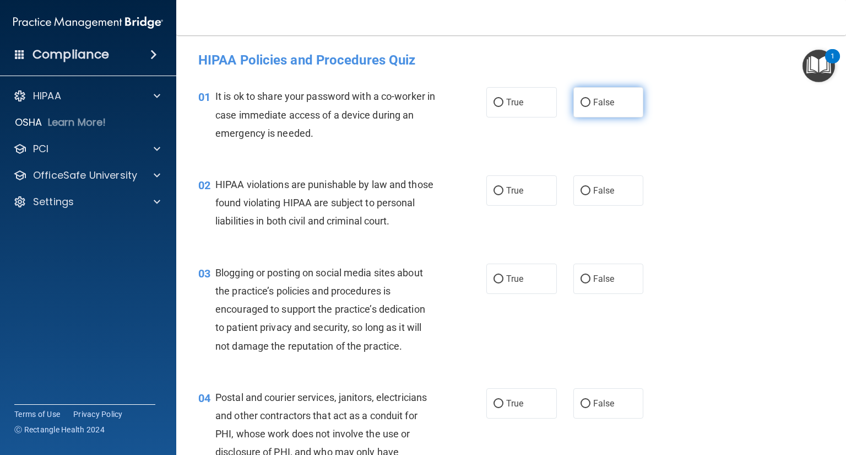
click at [582, 99] on input "False" at bounding box center [586, 103] width 10 height 8
radio input "true"
click at [497, 187] on input "True" at bounding box center [499, 191] width 10 height 8
radio input "true"
click at [581, 283] on input "False" at bounding box center [586, 279] width 10 height 8
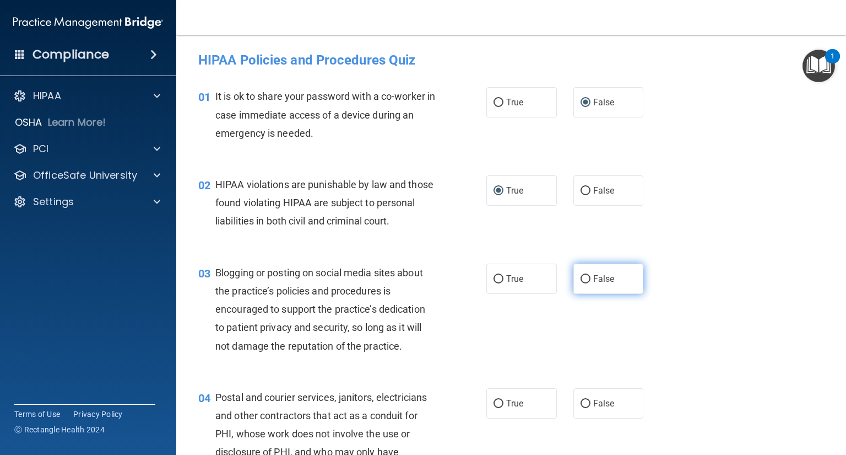
radio input "true"
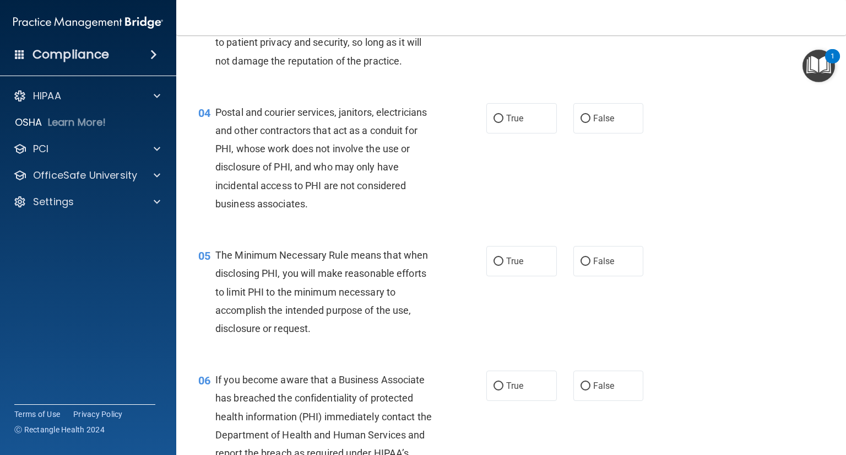
scroll to position [283, 0]
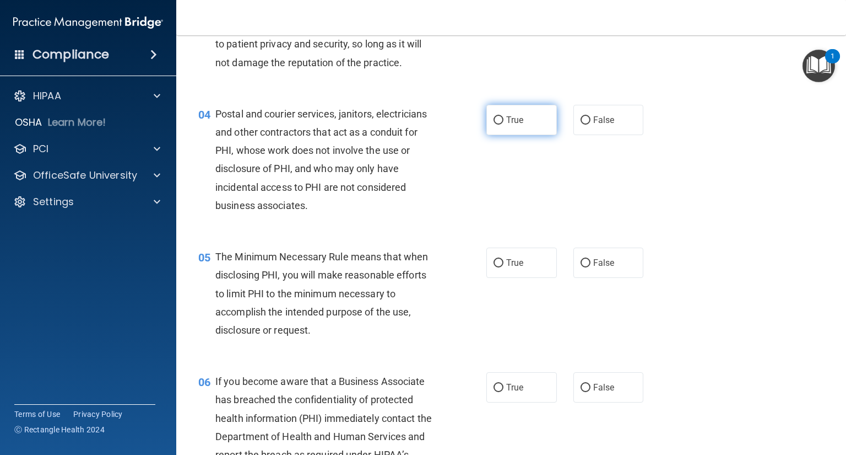
click at [494, 125] on input "True" at bounding box center [499, 120] width 10 height 8
radio input "true"
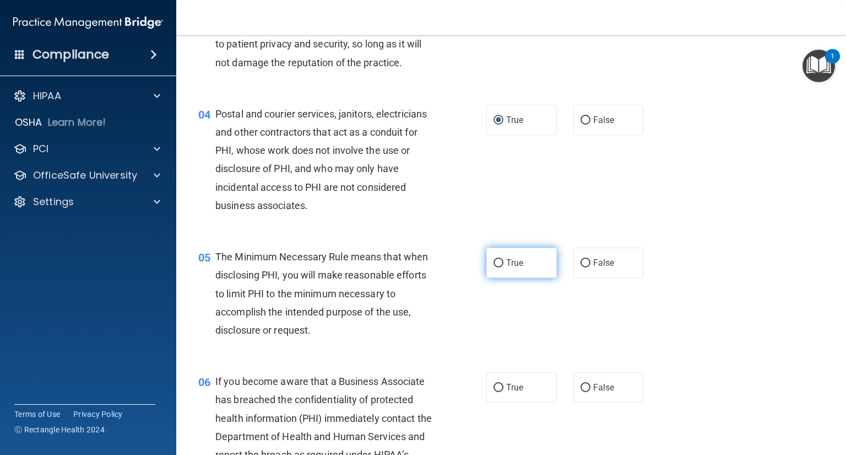
click at [494, 267] on input "True" at bounding box center [499, 263] width 10 height 8
radio input "true"
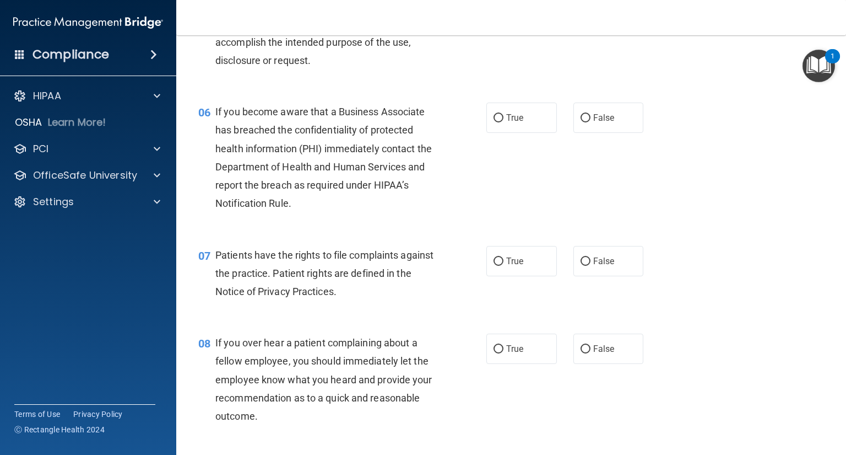
scroll to position [549, 0]
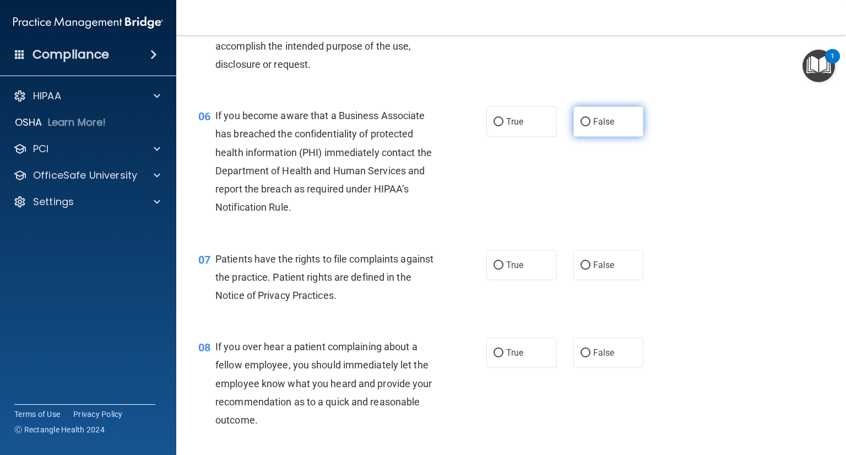
click at [581, 126] on input "False" at bounding box center [586, 122] width 10 height 8
radio input "true"
click at [497, 269] on input "True" at bounding box center [499, 265] width 10 height 8
radio input "true"
click at [581, 357] on input "False" at bounding box center [586, 353] width 10 height 8
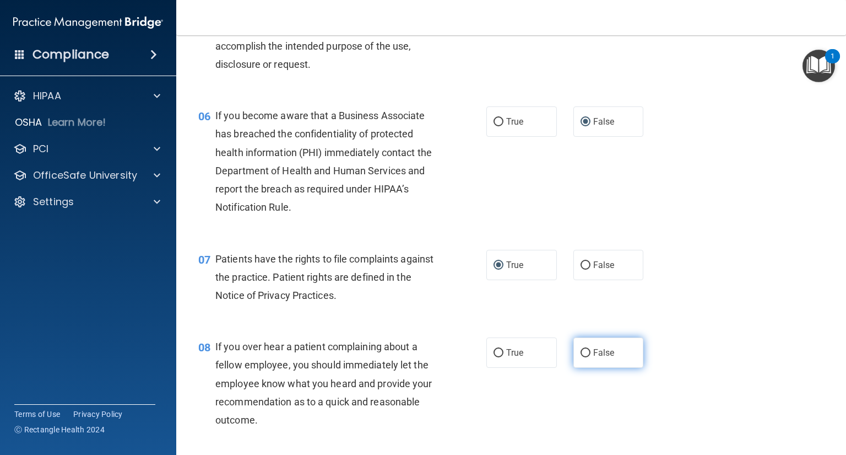
radio input "true"
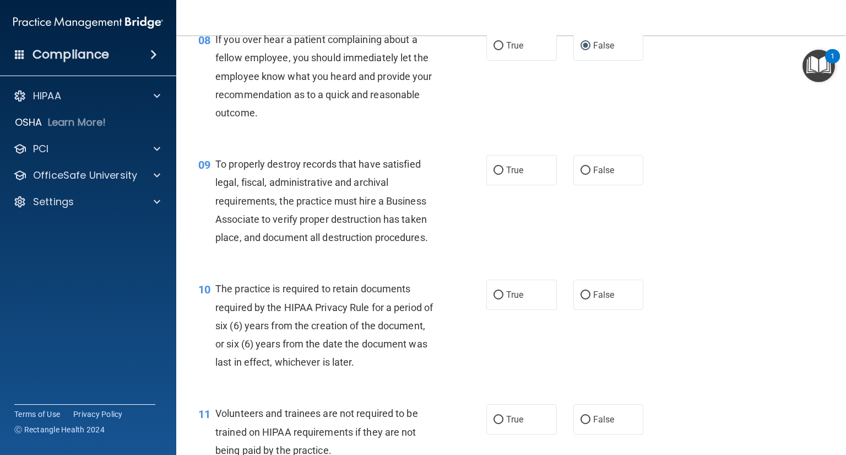
scroll to position [879, 0]
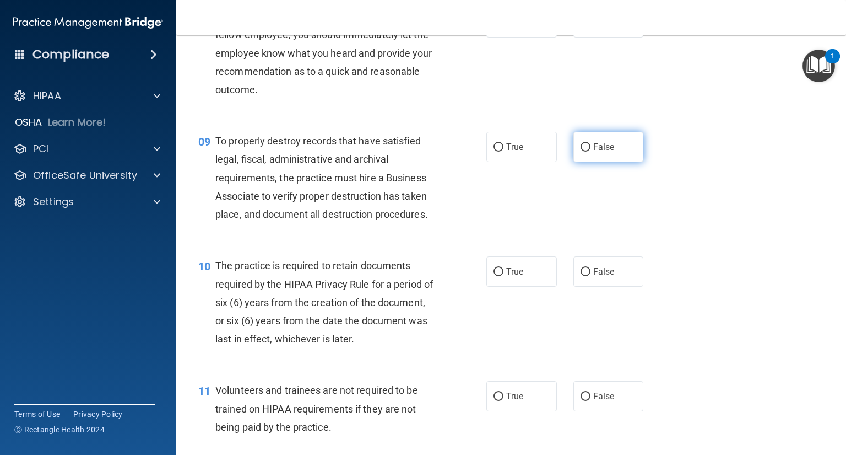
click at [581, 152] on input "False" at bounding box center [586, 147] width 10 height 8
radio input "true"
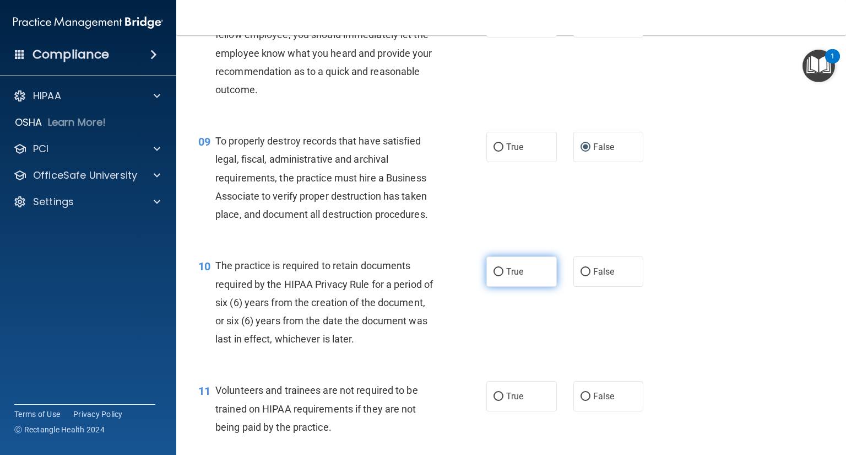
click at [494, 276] on input "True" at bounding box center [499, 272] width 10 height 8
radio input "true"
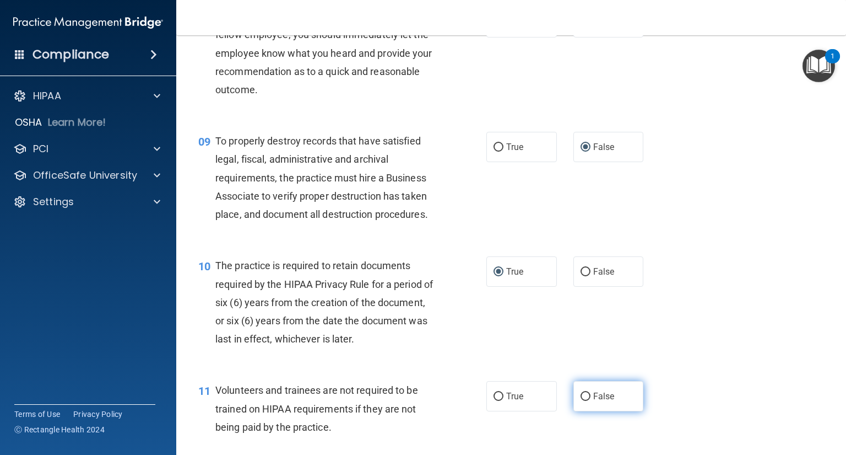
click at [581, 401] on input "False" at bounding box center [586, 396] width 10 height 8
radio input "true"
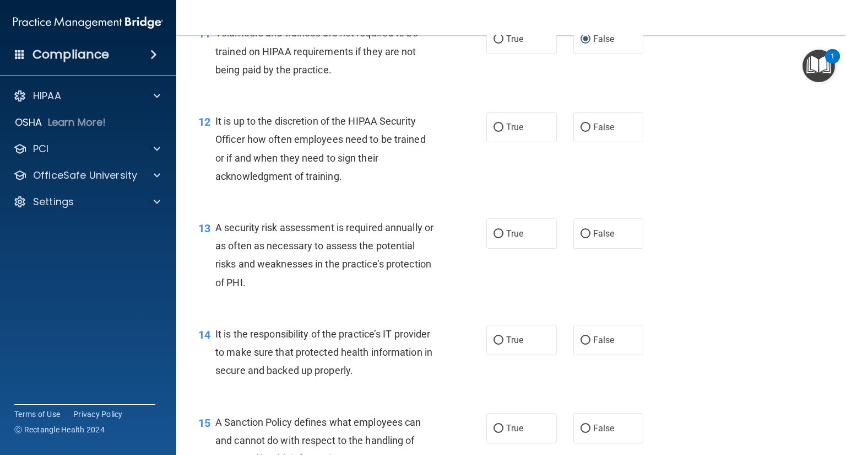
scroll to position [1234, 0]
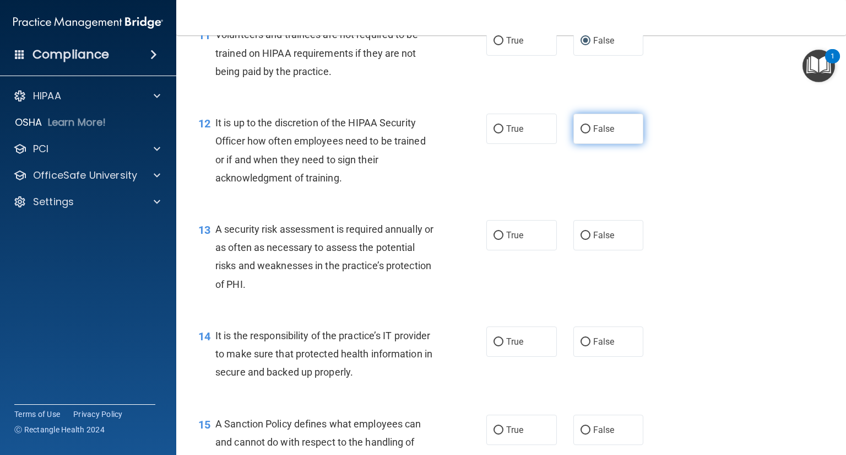
click at [581, 133] on input "False" at bounding box center [586, 129] width 10 height 8
radio input "true"
click at [495, 240] on input "True" at bounding box center [499, 235] width 10 height 8
radio input "true"
click at [581, 346] on input "False" at bounding box center [586, 342] width 10 height 8
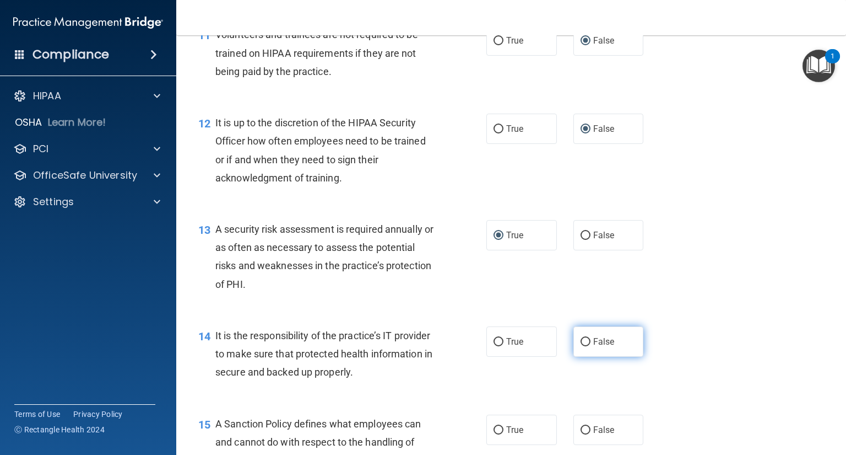
radio input "true"
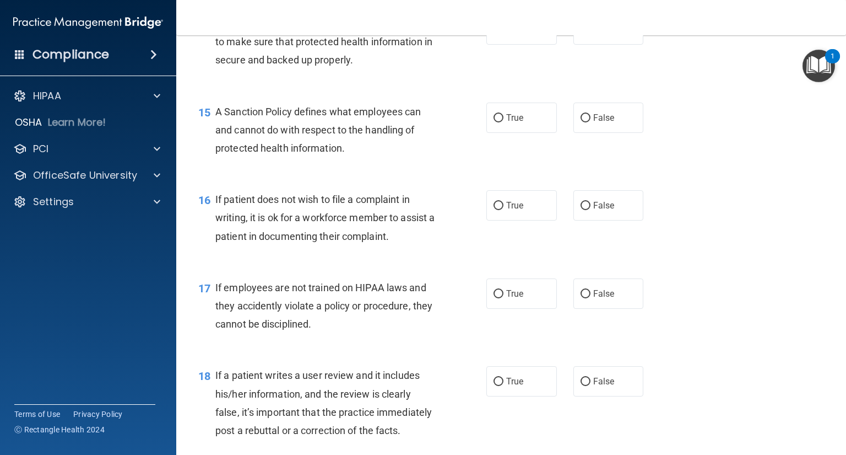
scroll to position [1543, 0]
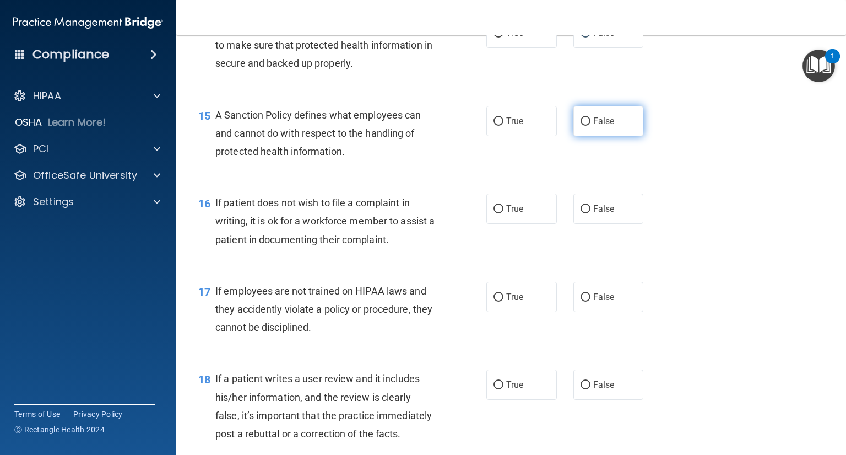
click at [581, 126] on input "False" at bounding box center [586, 121] width 10 height 8
radio input "true"
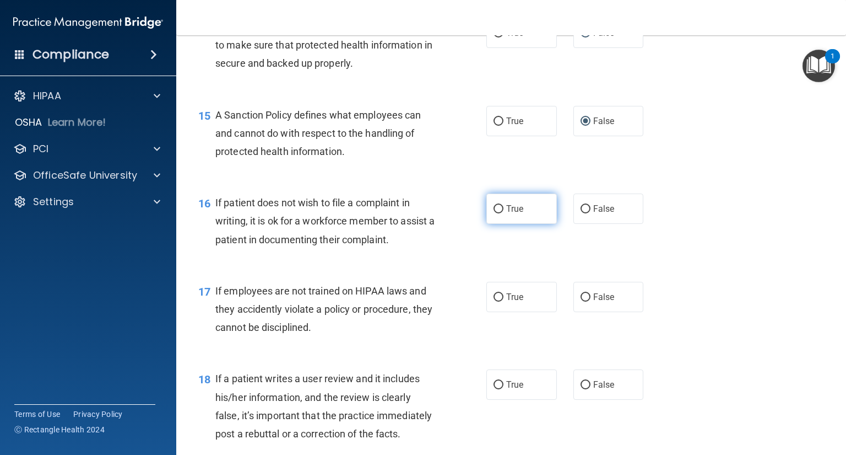
click at [494, 213] on input "True" at bounding box center [499, 209] width 10 height 8
radio input "true"
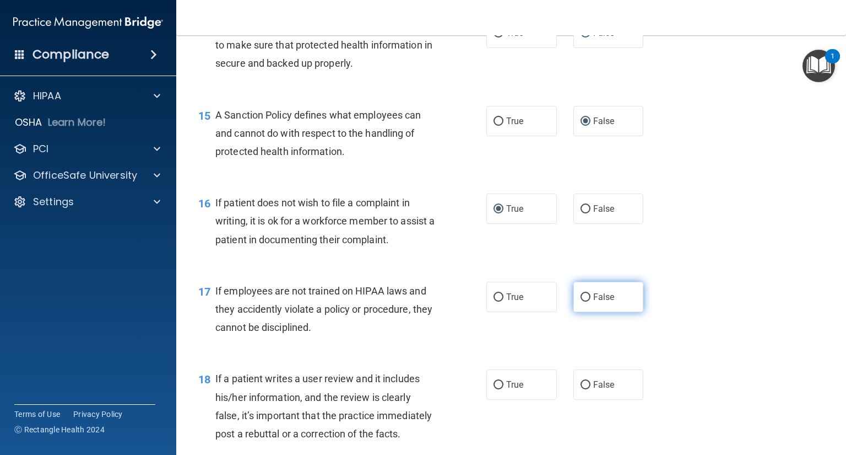
click at [581, 301] on input "False" at bounding box center [586, 297] width 10 height 8
radio input "true"
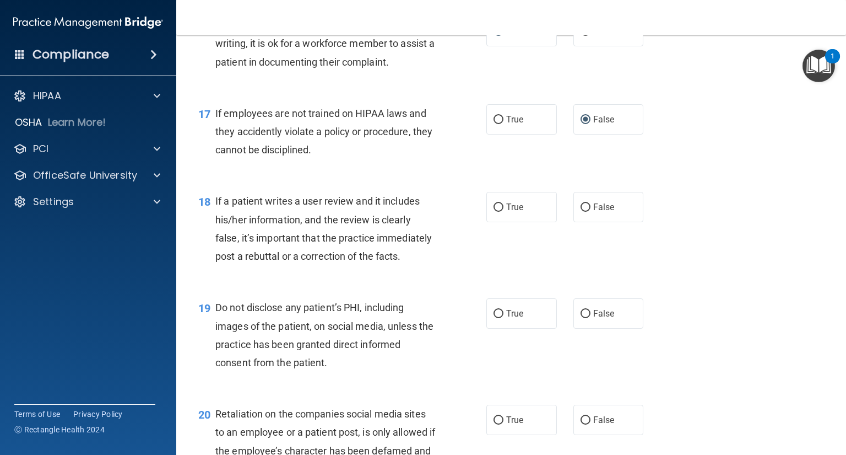
scroll to position [1747, 0]
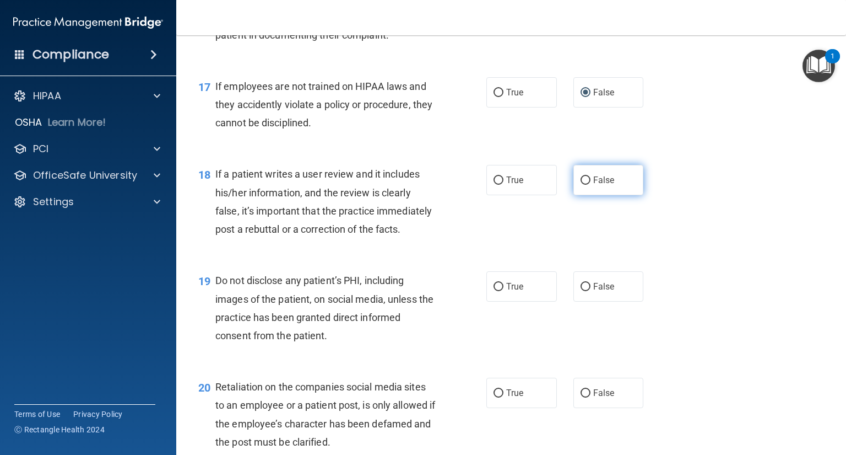
click at [581, 185] on input "False" at bounding box center [586, 180] width 10 height 8
radio input "true"
click at [494, 291] on input "True" at bounding box center [499, 287] width 10 height 8
radio input "true"
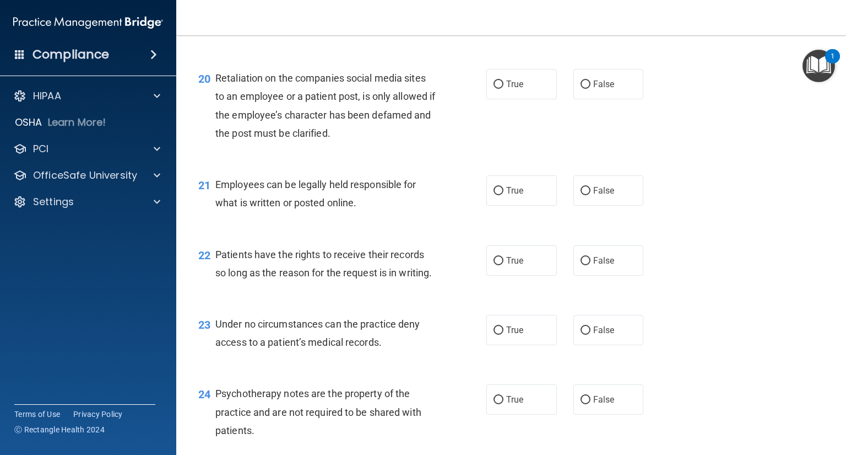
scroll to position [2056, 0]
click at [583, 89] on input "False" at bounding box center [586, 84] width 10 height 8
radio input "true"
click at [496, 195] on input "True" at bounding box center [499, 191] width 10 height 8
radio input "true"
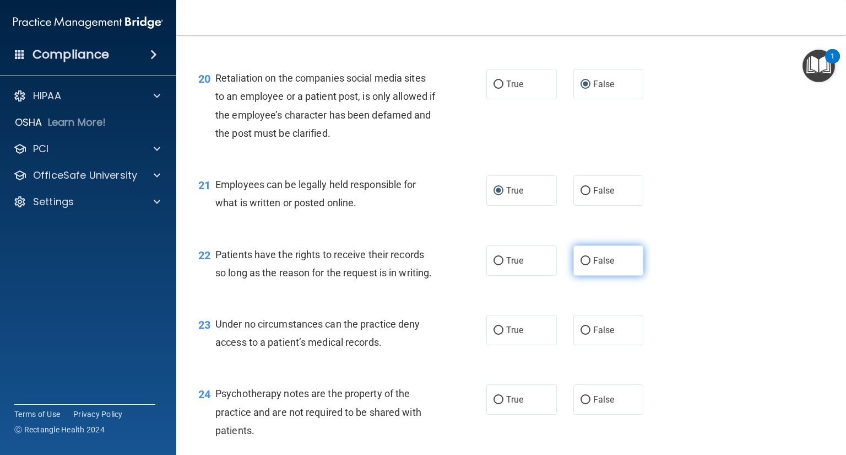
click at [581, 265] on input "False" at bounding box center [586, 261] width 10 height 8
radio input "true"
click at [581, 334] on input "False" at bounding box center [586, 330] width 10 height 8
radio input "true"
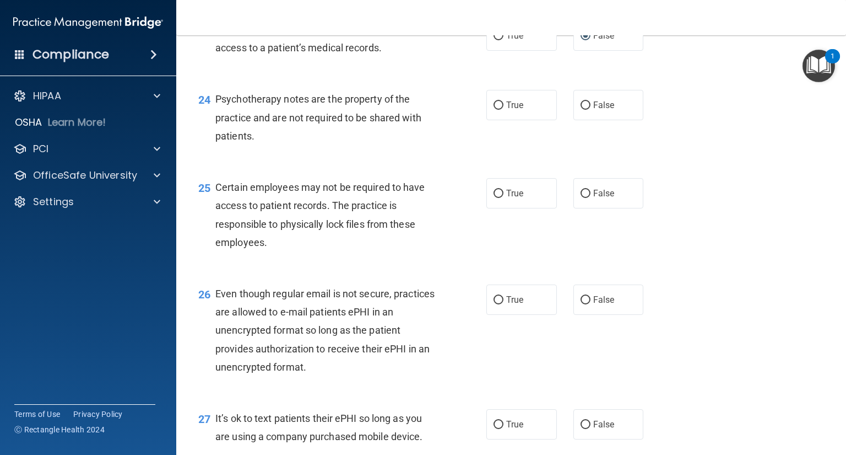
scroll to position [2382, 0]
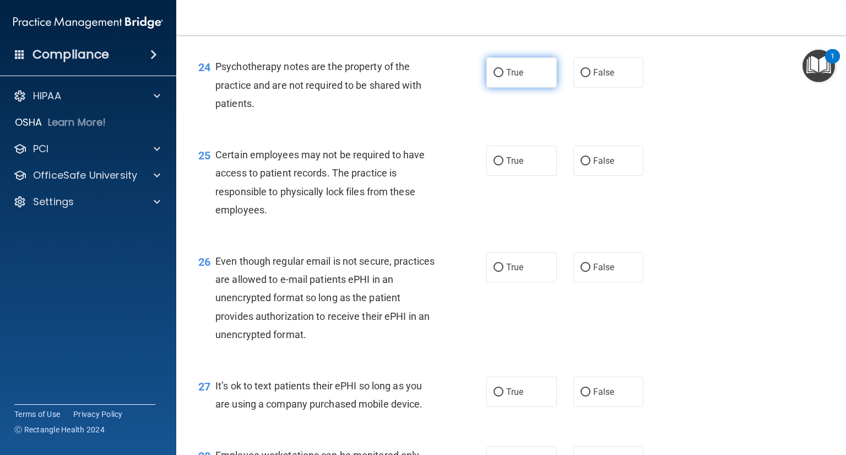
click at [494, 77] on input "True" at bounding box center [499, 73] width 10 height 8
radio input "true"
click at [494, 165] on input "True" at bounding box center [499, 161] width 10 height 8
radio input "true"
click at [495, 272] on input "True" at bounding box center [499, 267] width 10 height 8
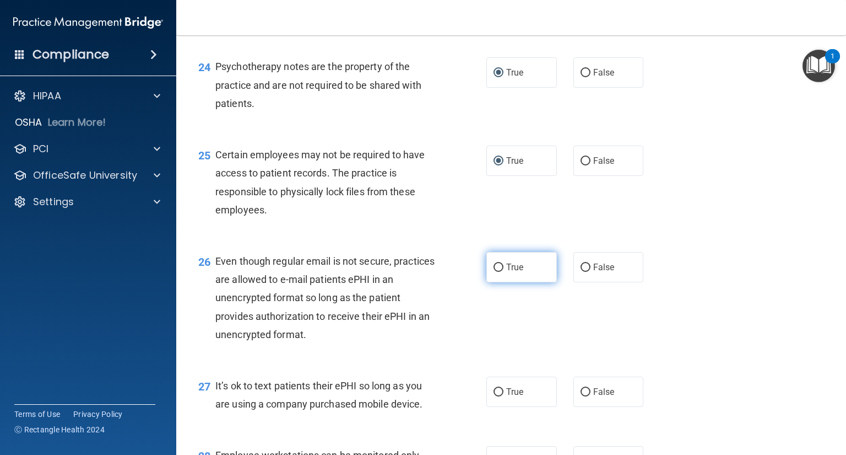
radio input "true"
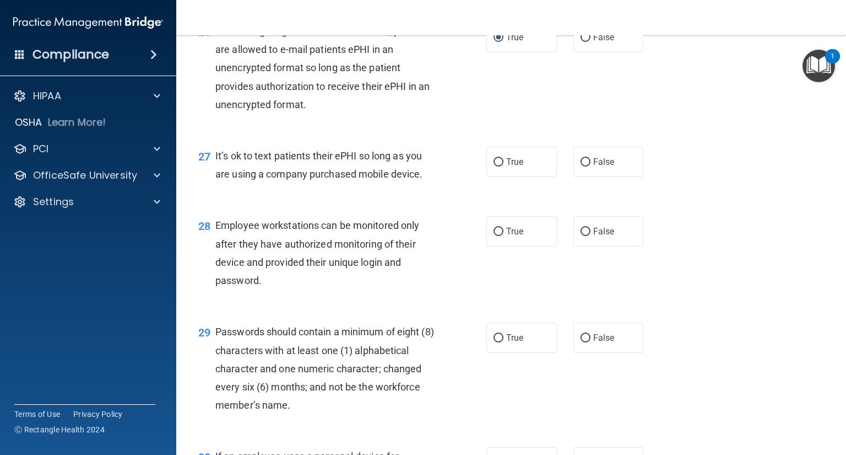
scroll to position [2611, 0]
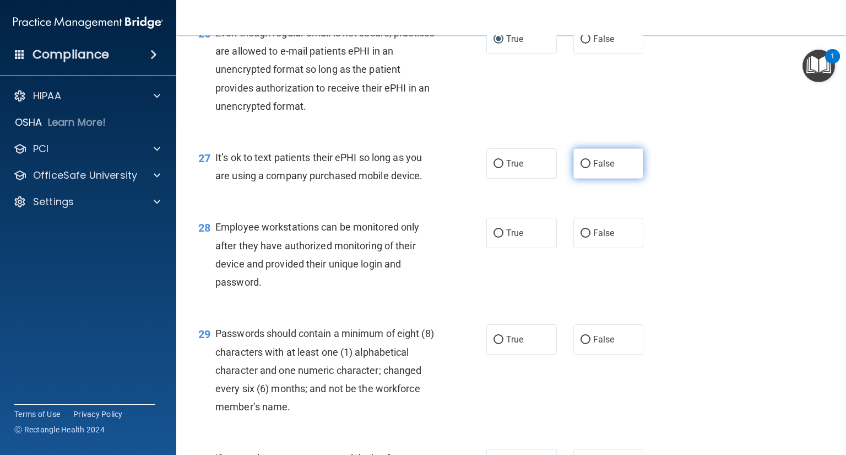
click at [581, 168] on input "False" at bounding box center [586, 164] width 10 height 8
radio input "true"
click at [582, 237] on input "False" at bounding box center [586, 233] width 10 height 8
radio input "true"
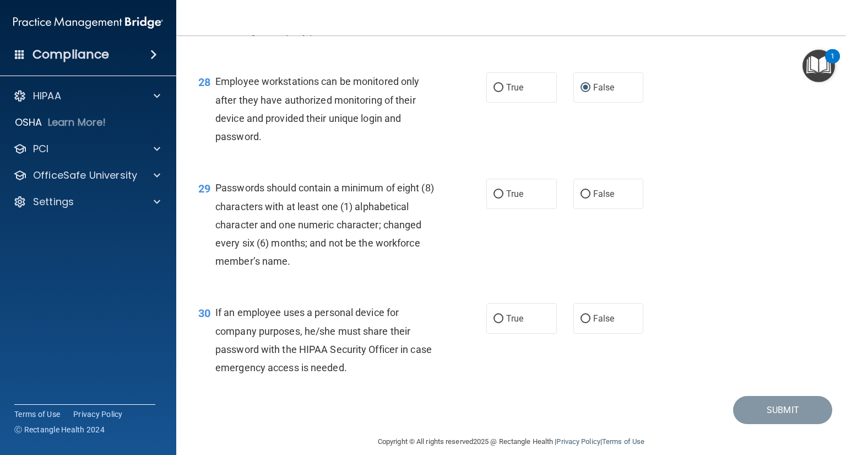
scroll to position [2754, 0]
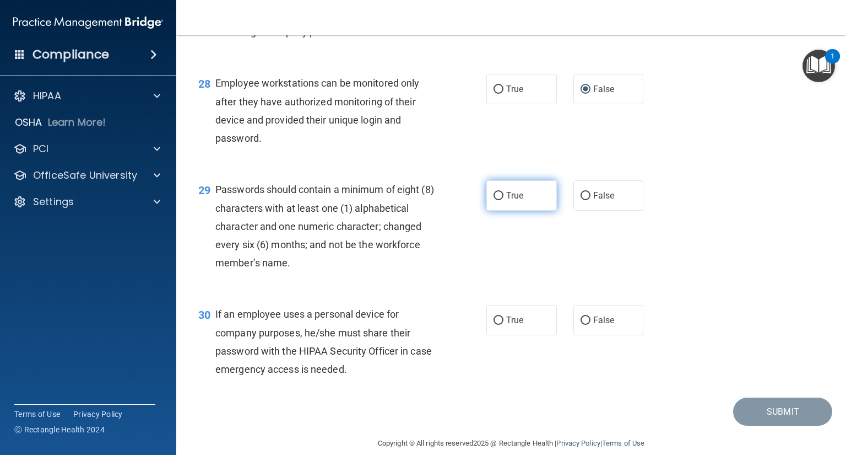
click at [495, 200] on input "True" at bounding box center [499, 196] width 10 height 8
radio input "true"
click at [582, 335] on label "False" at bounding box center [609, 320] width 71 height 30
click at [582, 325] on input "False" at bounding box center [586, 320] width 10 height 8
radio input "true"
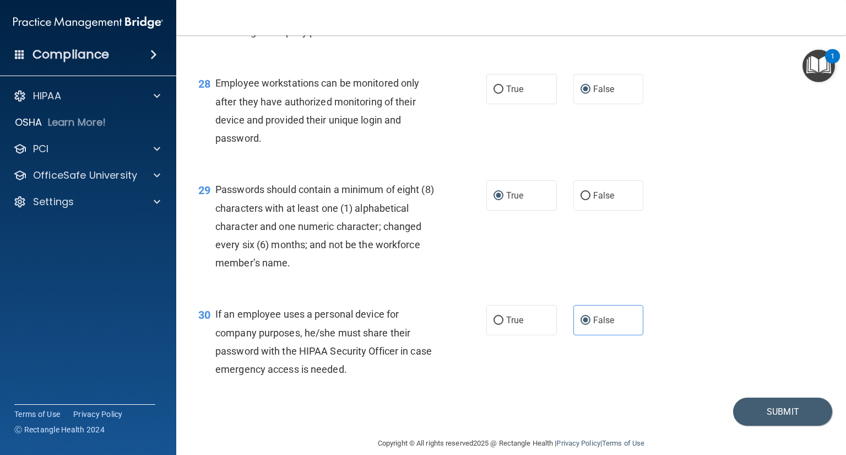
scroll to position [2824, 0]
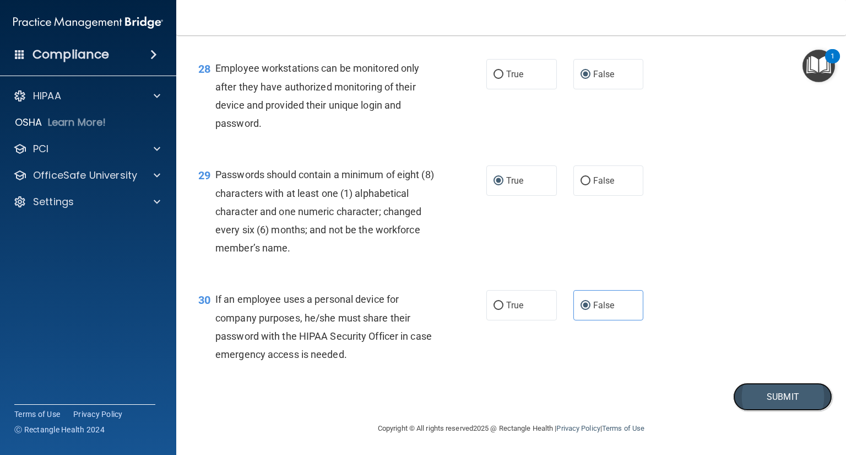
click at [763, 393] on button "Submit" at bounding box center [782, 396] width 99 height 28
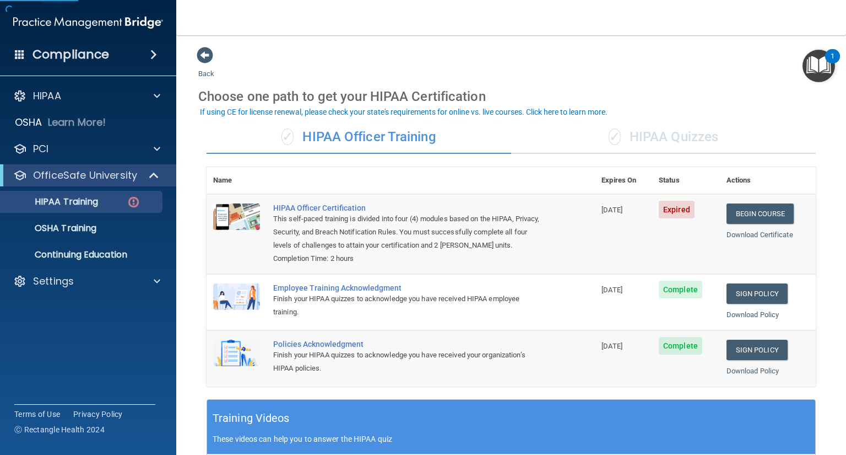
click at [690, 133] on div "✓ HIPAA Quizzes" at bounding box center [663, 137] width 305 height 33
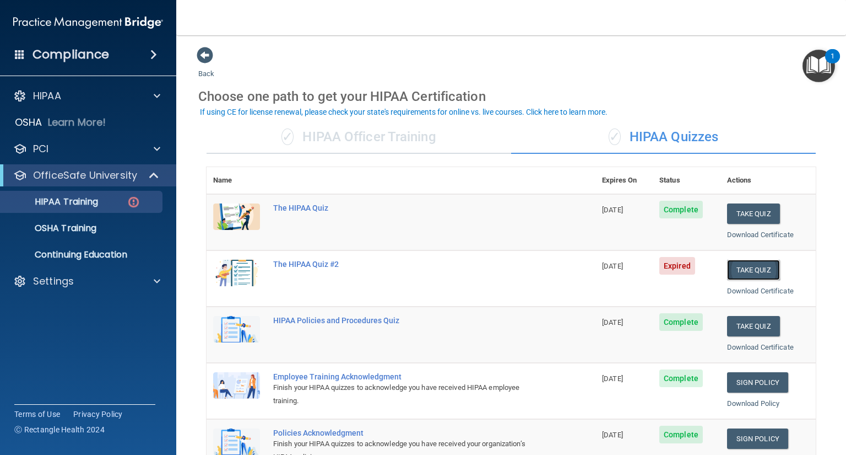
click at [745, 268] on button "Take Quiz" at bounding box center [753, 270] width 53 height 20
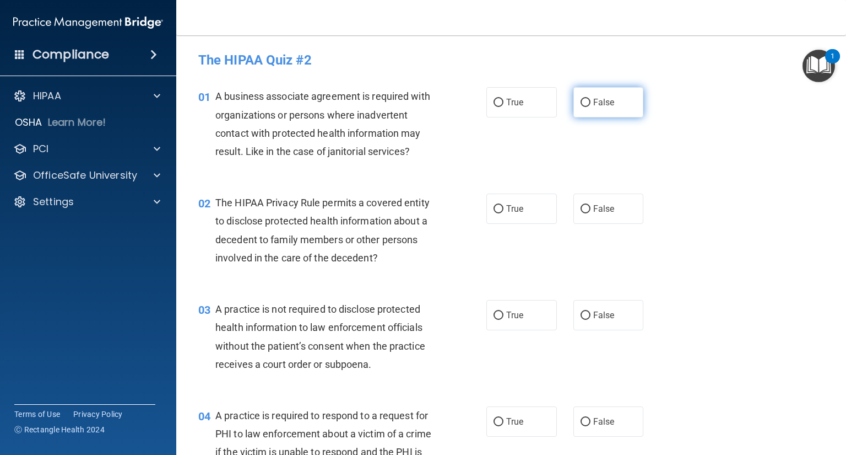
click at [581, 100] on input "False" at bounding box center [586, 103] width 10 height 8
radio input "true"
click at [494, 212] on input "True" at bounding box center [499, 209] width 10 height 8
radio input "true"
click at [593, 312] on span "False" at bounding box center [603, 315] width 21 height 10
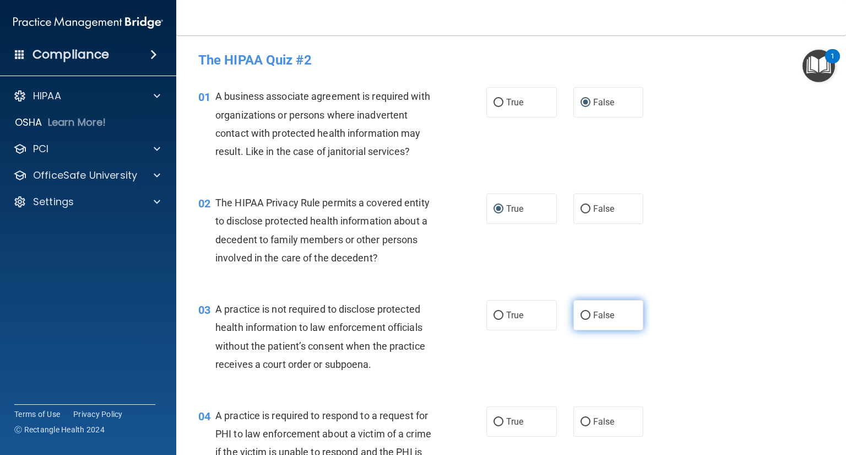
click at [588, 312] on input "False" at bounding box center [586, 315] width 10 height 8
radio input "true"
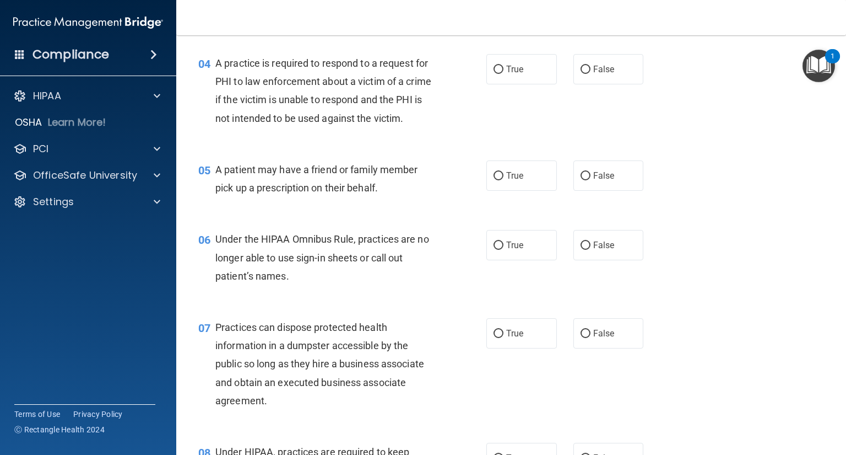
scroll to position [350, 0]
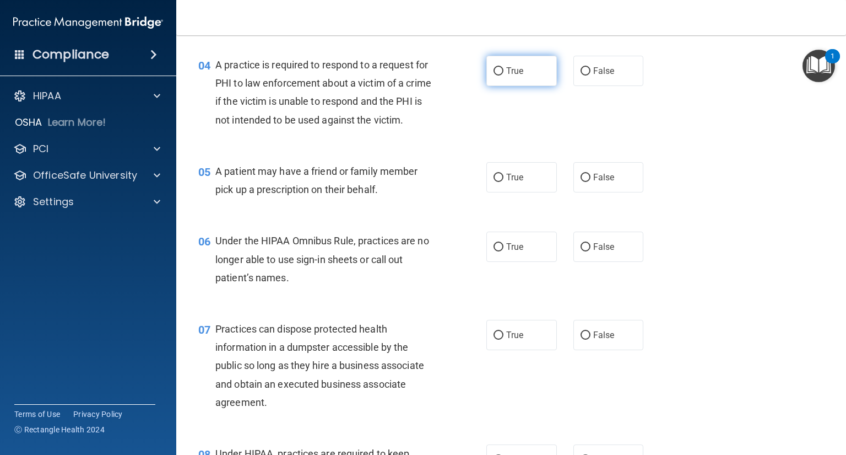
click at [494, 72] on input "True" at bounding box center [499, 71] width 10 height 8
radio input "true"
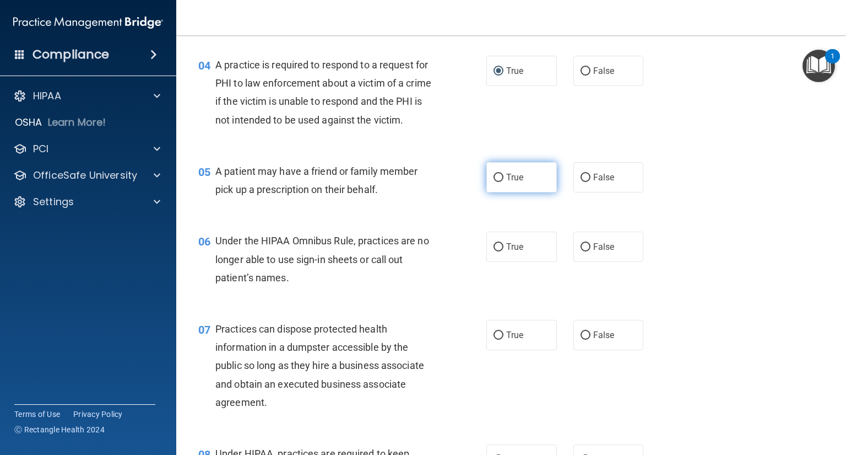
click at [494, 182] on input "True" at bounding box center [499, 178] width 10 height 8
radio input "true"
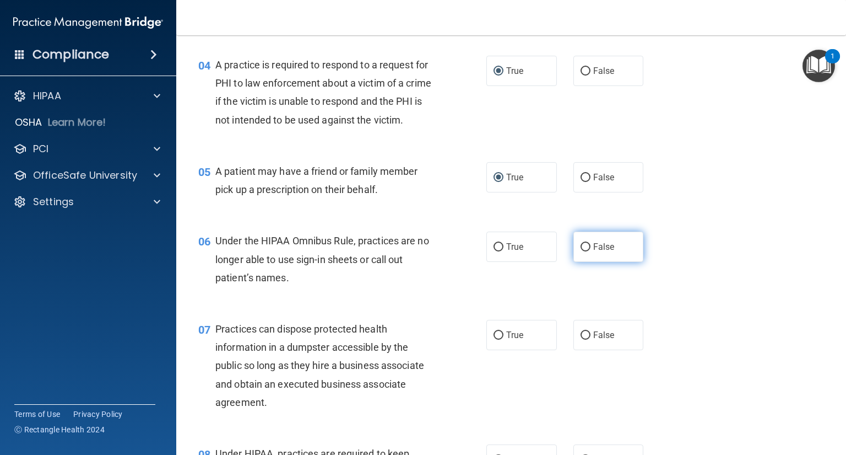
click at [584, 251] on input "False" at bounding box center [586, 247] width 10 height 8
radio input "true"
click at [582, 339] on input "False" at bounding box center [586, 335] width 10 height 8
radio input "true"
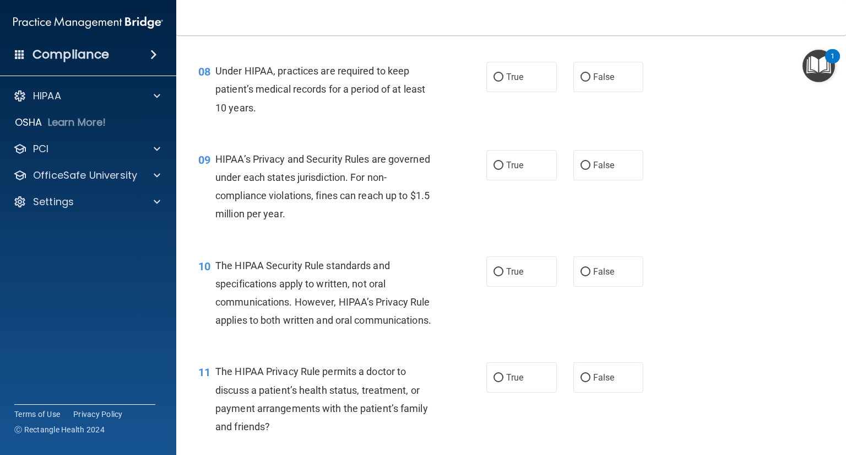
scroll to position [746, 0]
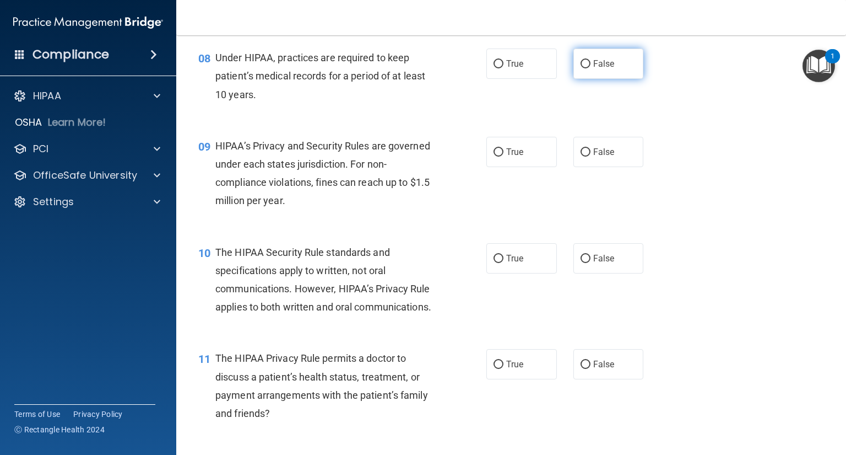
click at [581, 68] on input "False" at bounding box center [586, 64] width 10 height 8
radio input "true"
click at [583, 156] on input "False" at bounding box center [586, 152] width 10 height 8
radio input "true"
click at [494, 263] on input "True" at bounding box center [499, 259] width 10 height 8
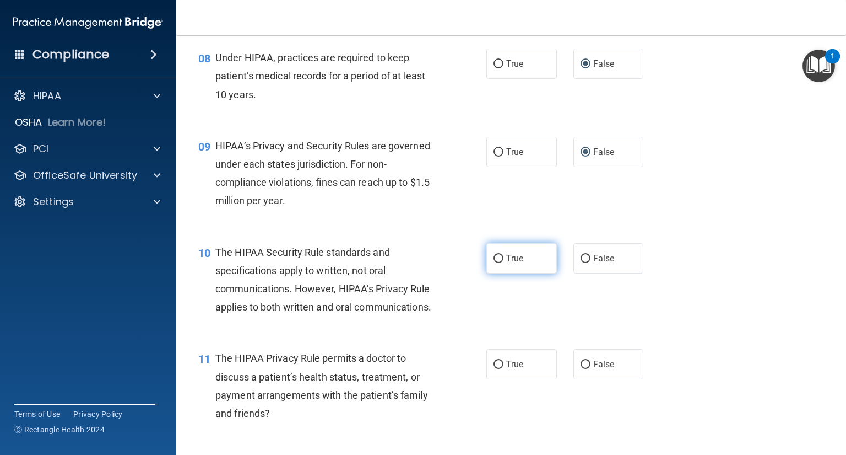
radio input "true"
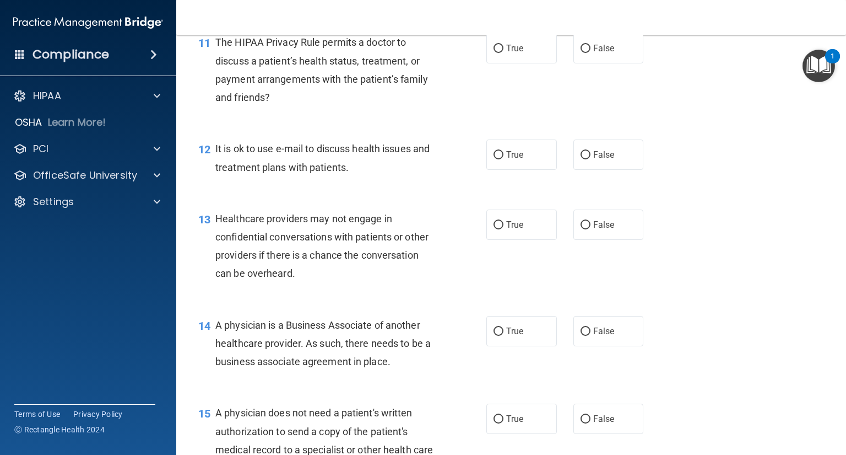
scroll to position [1058, 0]
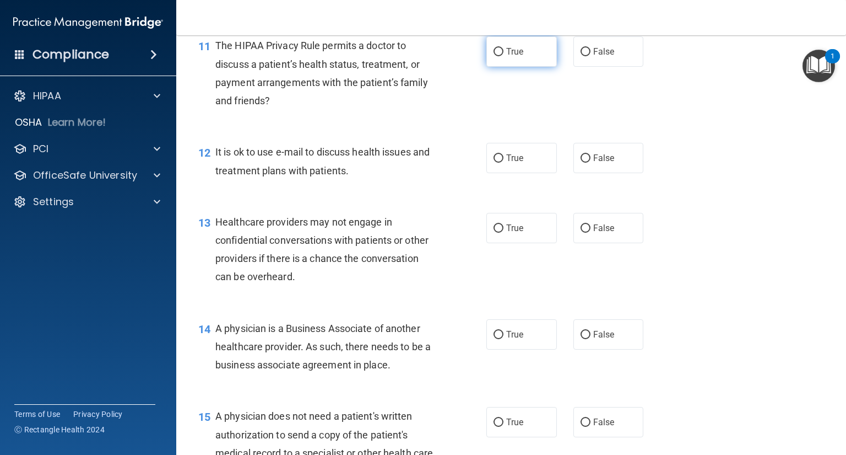
click at [494, 56] on input "True" at bounding box center [499, 52] width 10 height 8
radio input "true"
click at [495, 163] on input "True" at bounding box center [499, 158] width 10 height 8
radio input "true"
click at [581, 233] on input "False" at bounding box center [586, 228] width 10 height 8
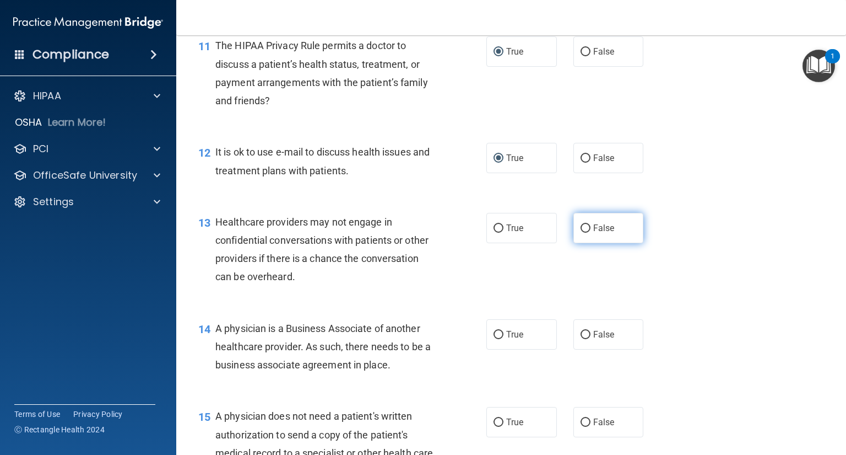
radio input "true"
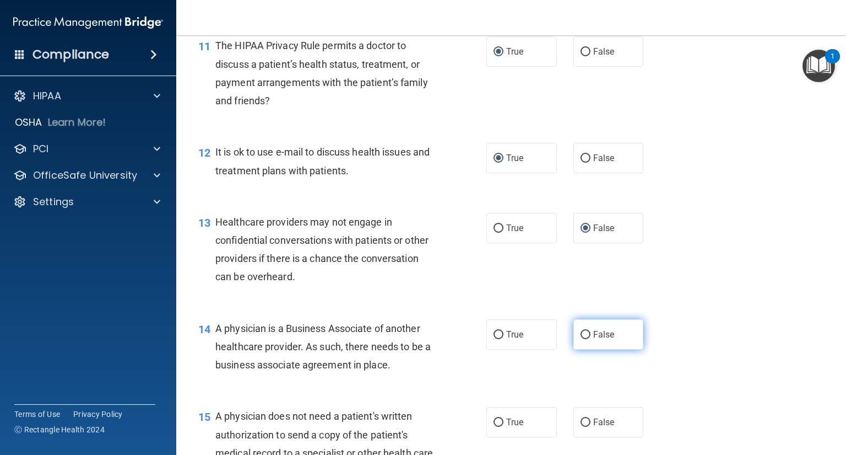
click at [582, 339] on input "False" at bounding box center [586, 335] width 10 height 8
radio input "true"
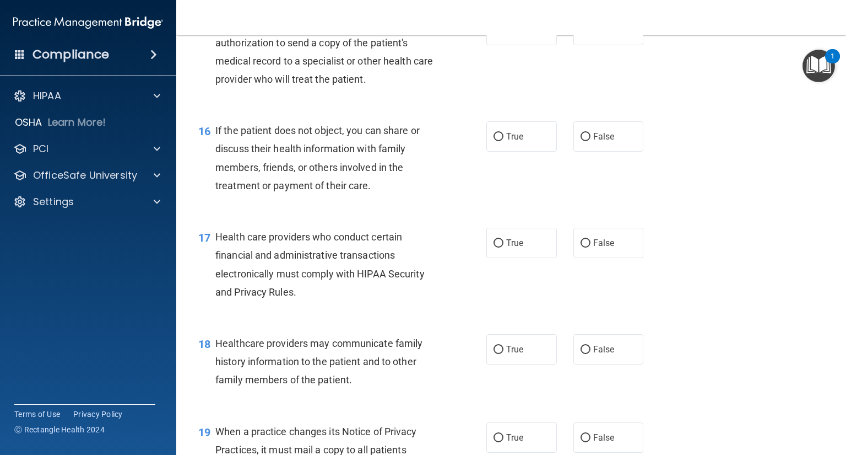
scroll to position [1447, 0]
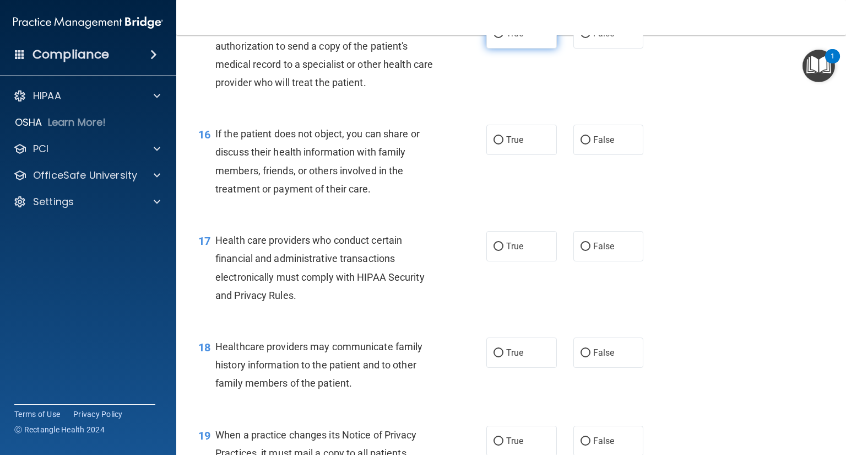
click at [495, 38] on input "True" at bounding box center [499, 34] width 10 height 8
radio input "true"
click at [496, 144] on input "True" at bounding box center [499, 140] width 10 height 8
radio input "true"
click at [494, 251] on input "True" at bounding box center [499, 246] width 10 height 8
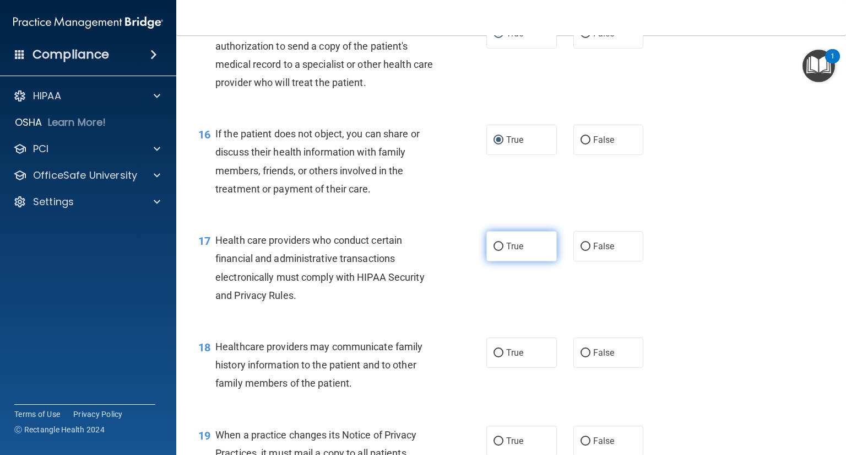
radio input "true"
click at [581, 357] on input "False" at bounding box center [586, 353] width 10 height 8
radio input "true"
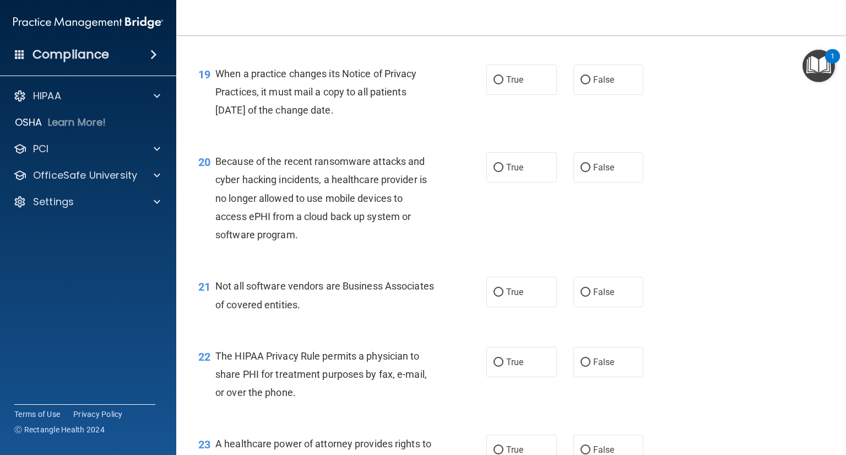
scroll to position [1796, 0]
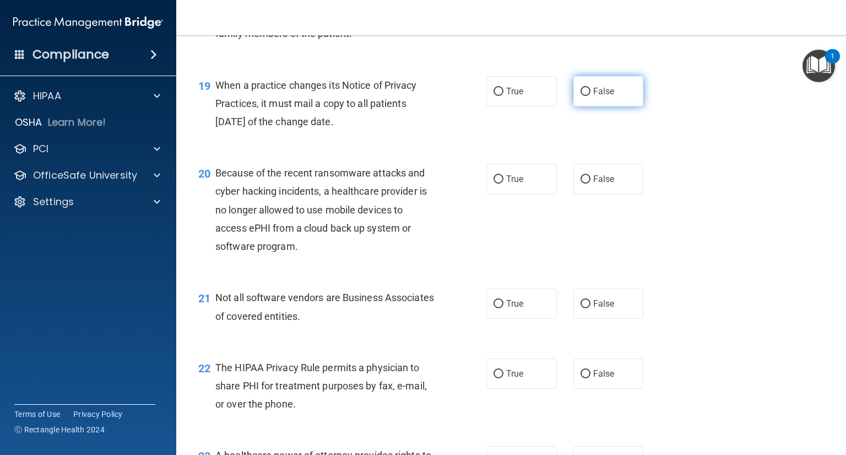
click at [581, 96] on input "False" at bounding box center [586, 92] width 10 height 8
radio input "true"
click at [581, 183] on input "False" at bounding box center [586, 179] width 10 height 8
radio input "true"
click at [494, 308] on input "True" at bounding box center [499, 304] width 10 height 8
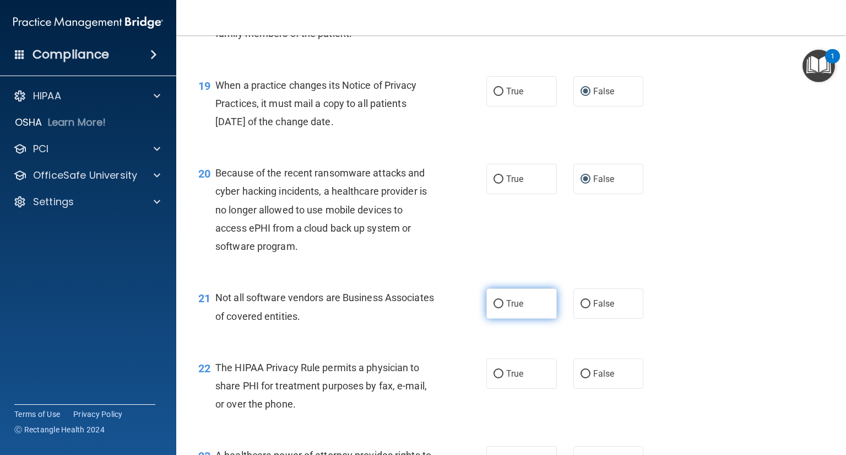
radio input "true"
click at [494, 378] on input "True" at bounding box center [499, 374] width 10 height 8
radio input "true"
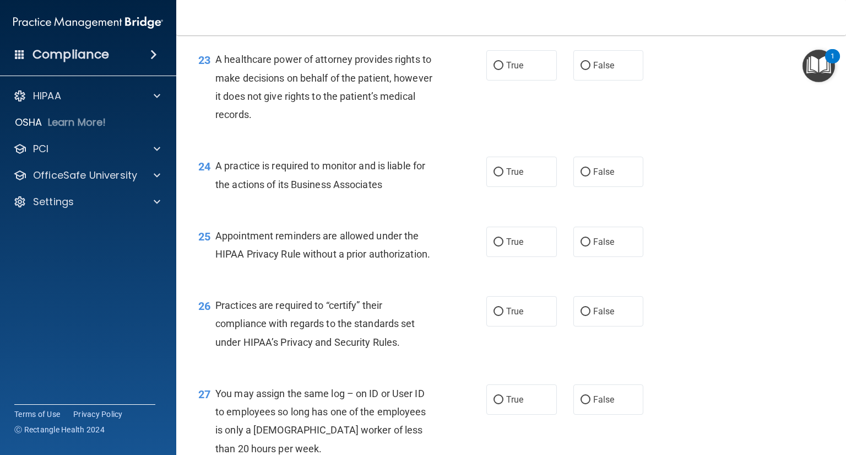
scroll to position [2185, 0]
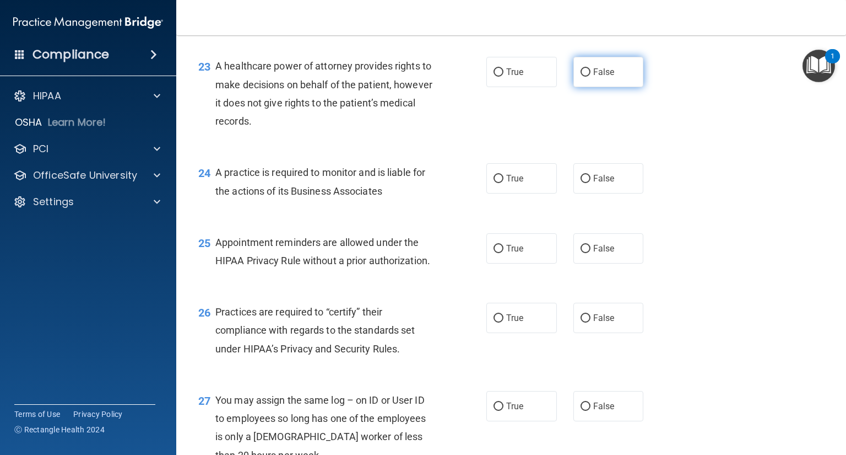
click at [581, 77] on input "False" at bounding box center [586, 72] width 10 height 8
radio input "true"
click at [582, 193] on label "False" at bounding box center [609, 178] width 71 height 30
click at [582, 183] on input "False" at bounding box center [586, 179] width 10 height 8
radio input "true"
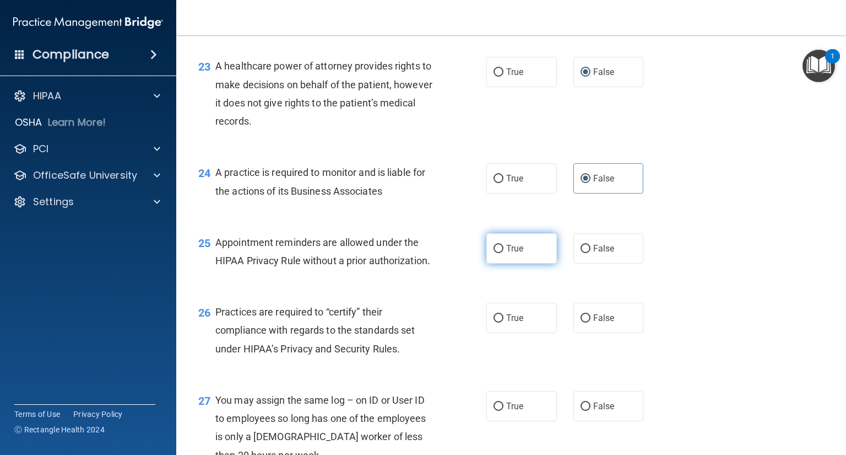
click at [495, 253] on input "True" at bounding box center [499, 249] width 10 height 8
radio input "true"
click at [581, 322] on input "False" at bounding box center [586, 318] width 10 height 8
radio input "true"
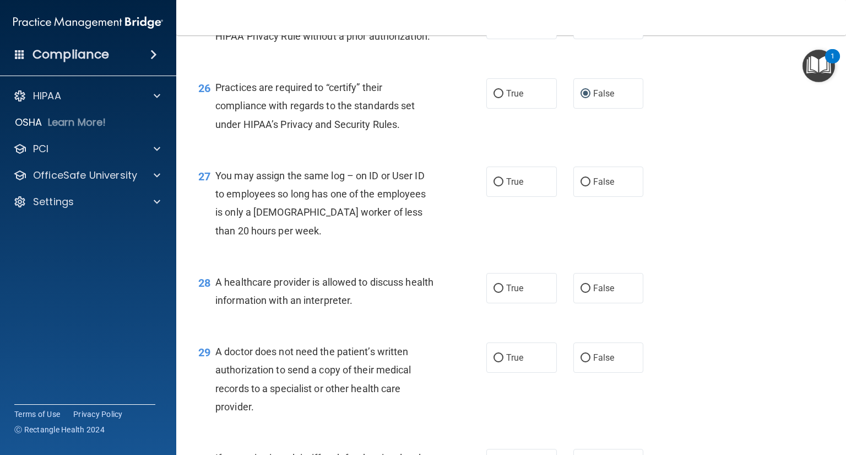
scroll to position [2406, 0]
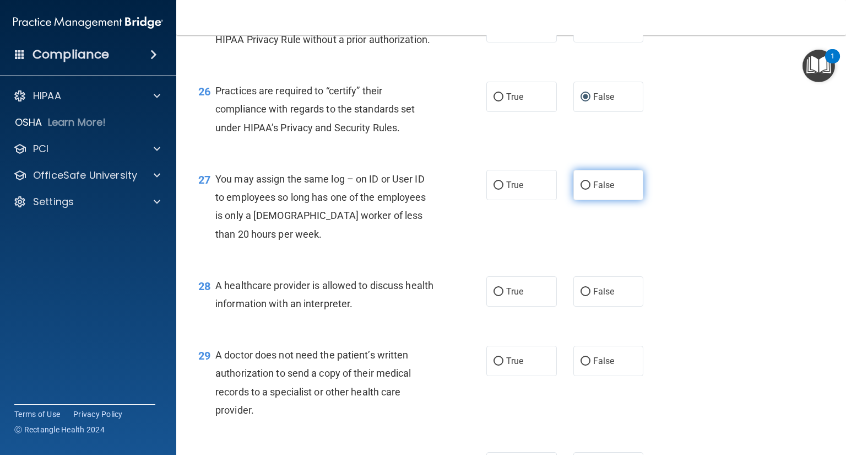
click at [579, 200] on label "False" at bounding box center [609, 185] width 71 height 30
click at [581, 190] on input "False" at bounding box center [586, 185] width 10 height 8
radio input "true"
click at [494, 296] on input "True" at bounding box center [499, 292] width 10 height 8
radio input "true"
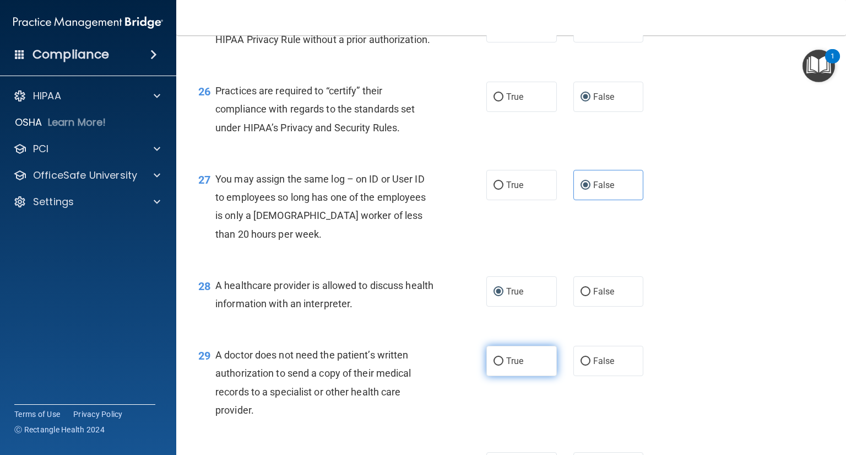
click at [494, 365] on input "True" at bounding box center [499, 361] width 10 height 8
radio input "true"
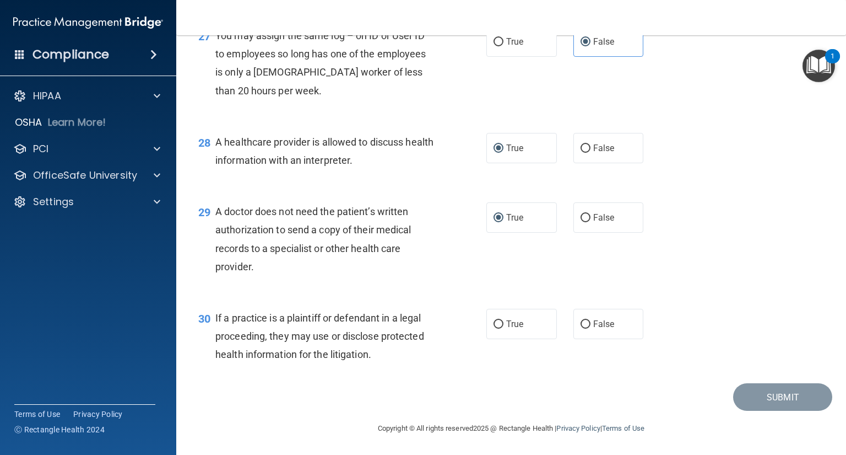
scroll to position [2584, 0]
click at [494, 322] on input "True" at bounding box center [499, 324] width 10 height 8
radio input "true"
click at [770, 395] on button "Submit" at bounding box center [782, 397] width 99 height 28
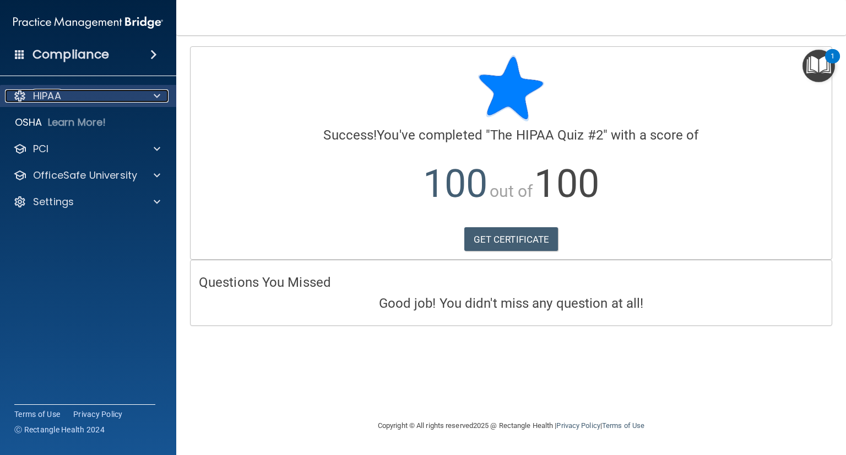
click at [154, 100] on span at bounding box center [157, 95] width 7 height 13
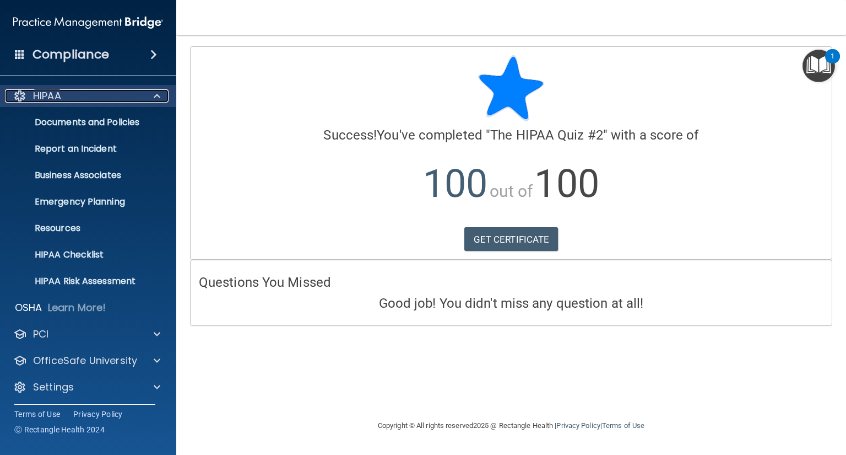
click at [154, 99] on span at bounding box center [157, 95] width 7 height 13
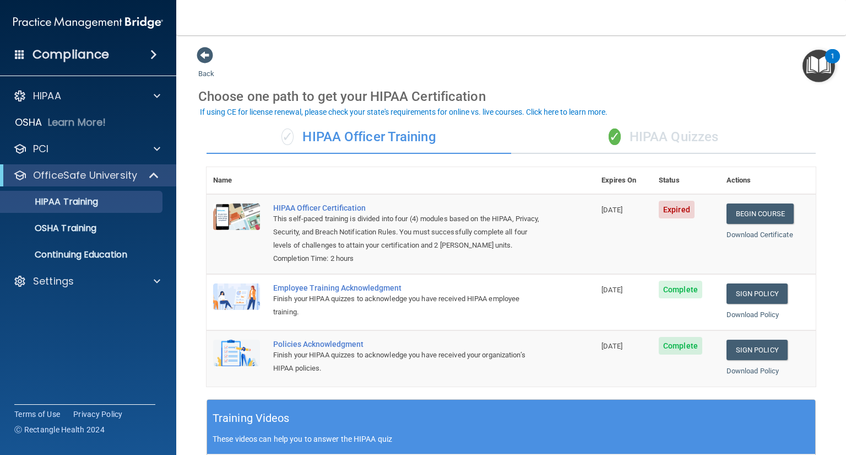
click at [651, 142] on div "✓ HIPAA Quizzes" at bounding box center [663, 137] width 305 height 33
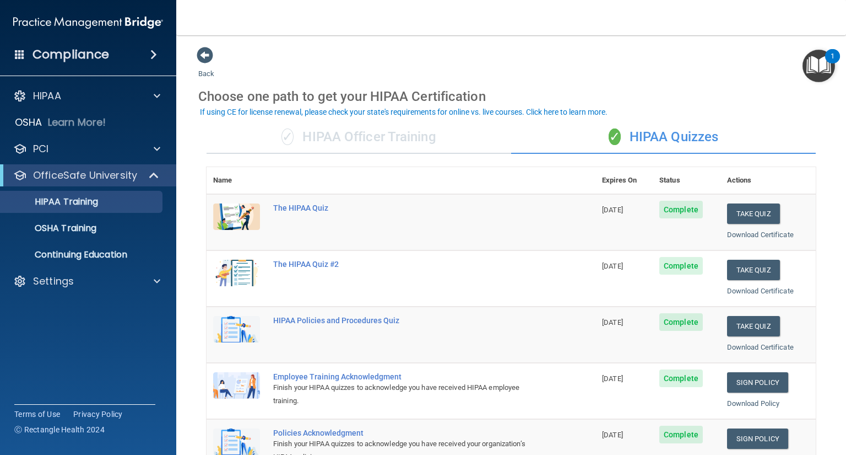
click at [377, 134] on div "✓ HIPAA Officer Training" at bounding box center [359, 137] width 305 height 33
